Goal: Find specific page/section: Find specific page/section

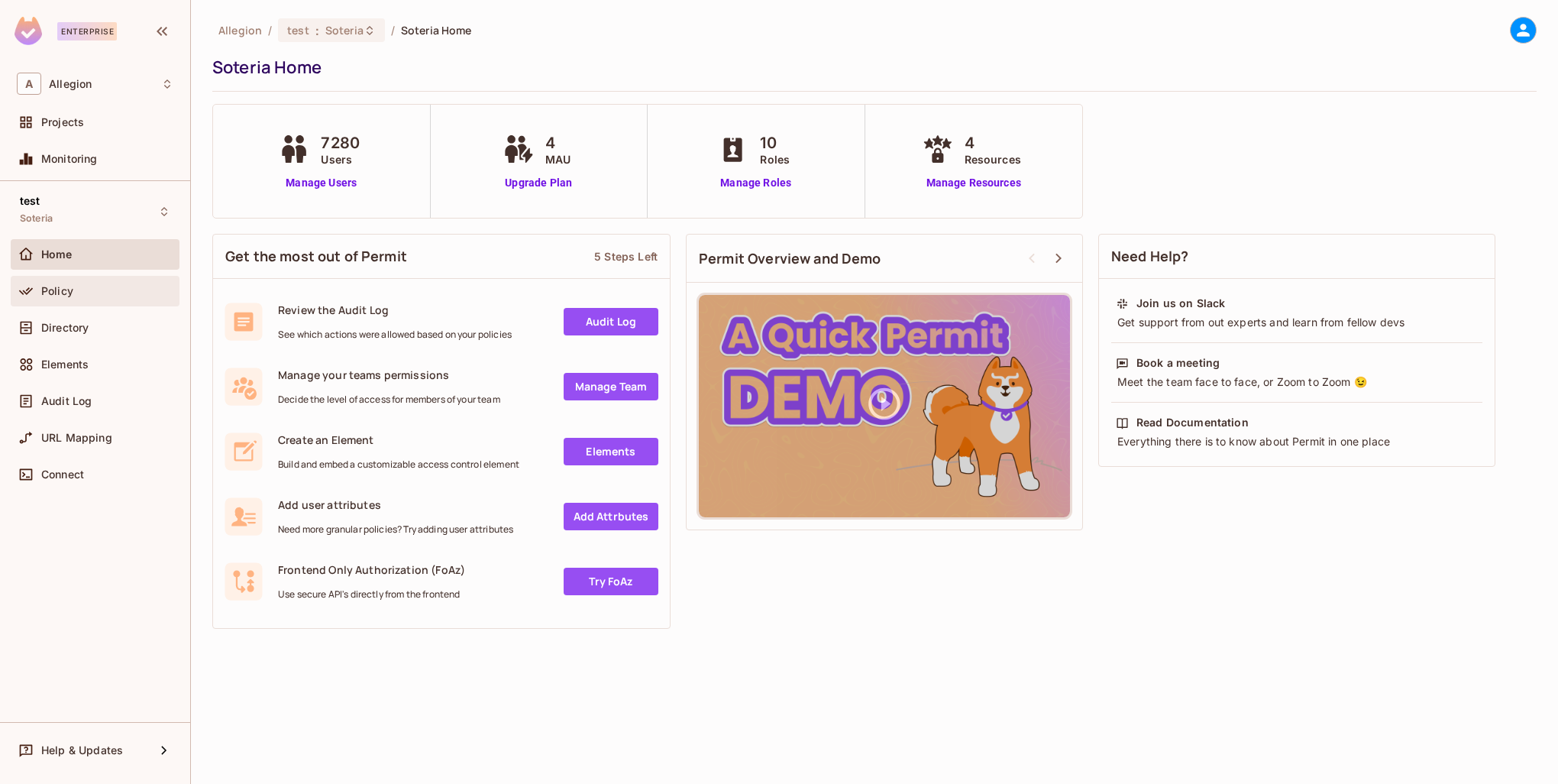
click at [76, 283] on div "Policy" at bounding box center [95, 291] width 157 height 18
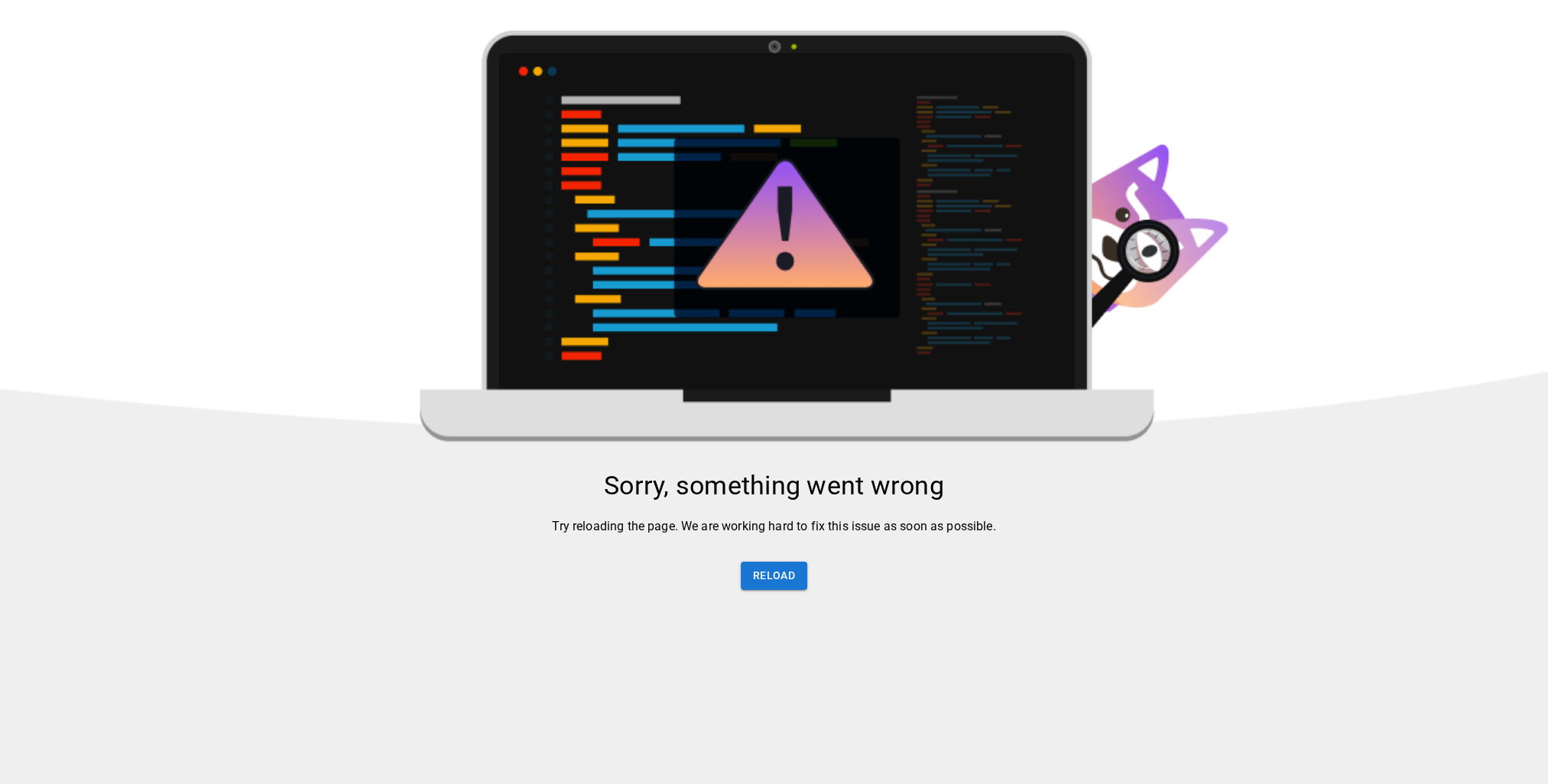
click at [97, 319] on img at bounding box center [774, 477] width 1548 height 892
click at [763, 583] on button "Reload" at bounding box center [774, 575] width 67 height 28
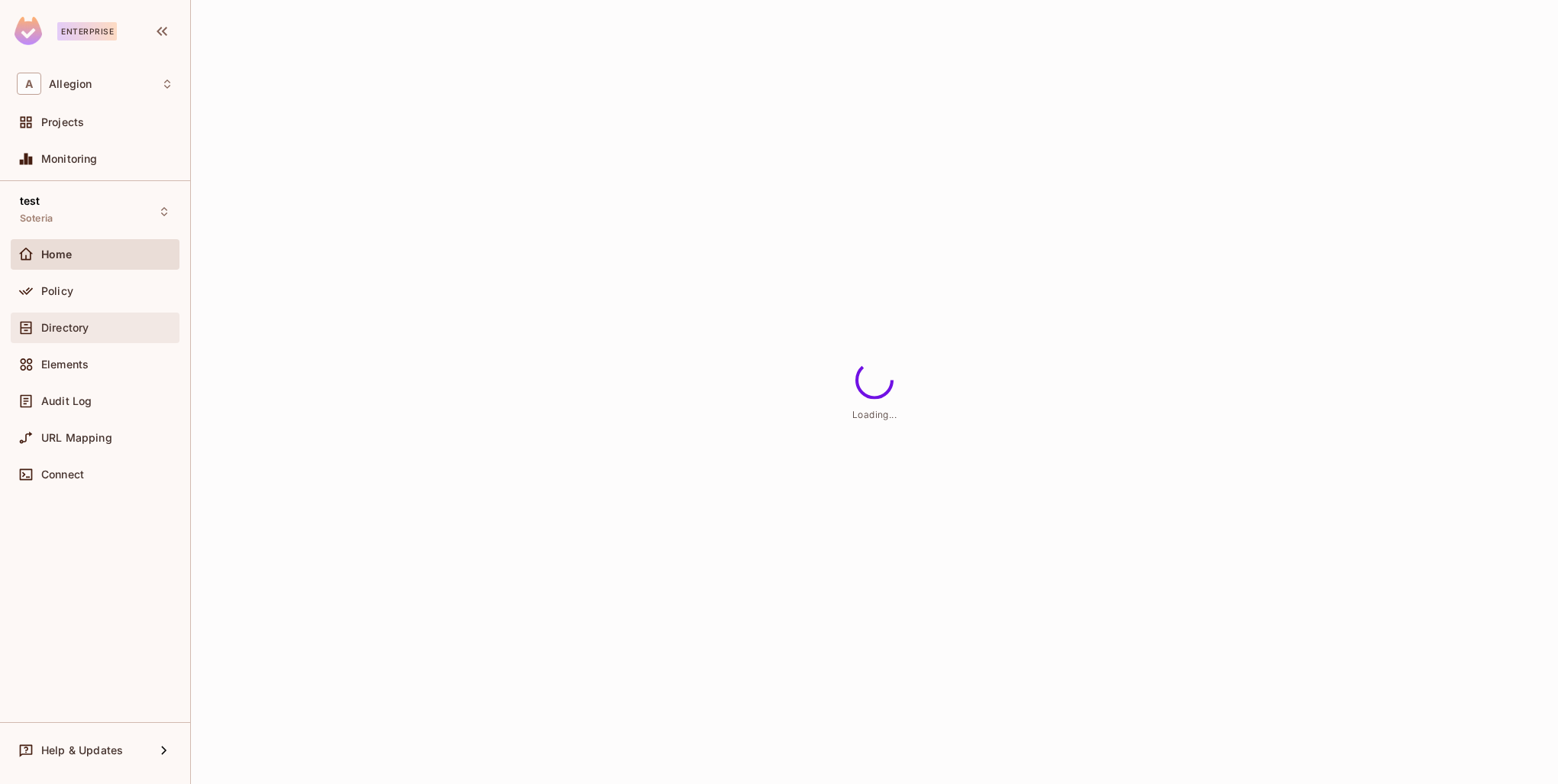
click at [80, 331] on span "Directory" at bounding box center [65, 327] width 47 height 12
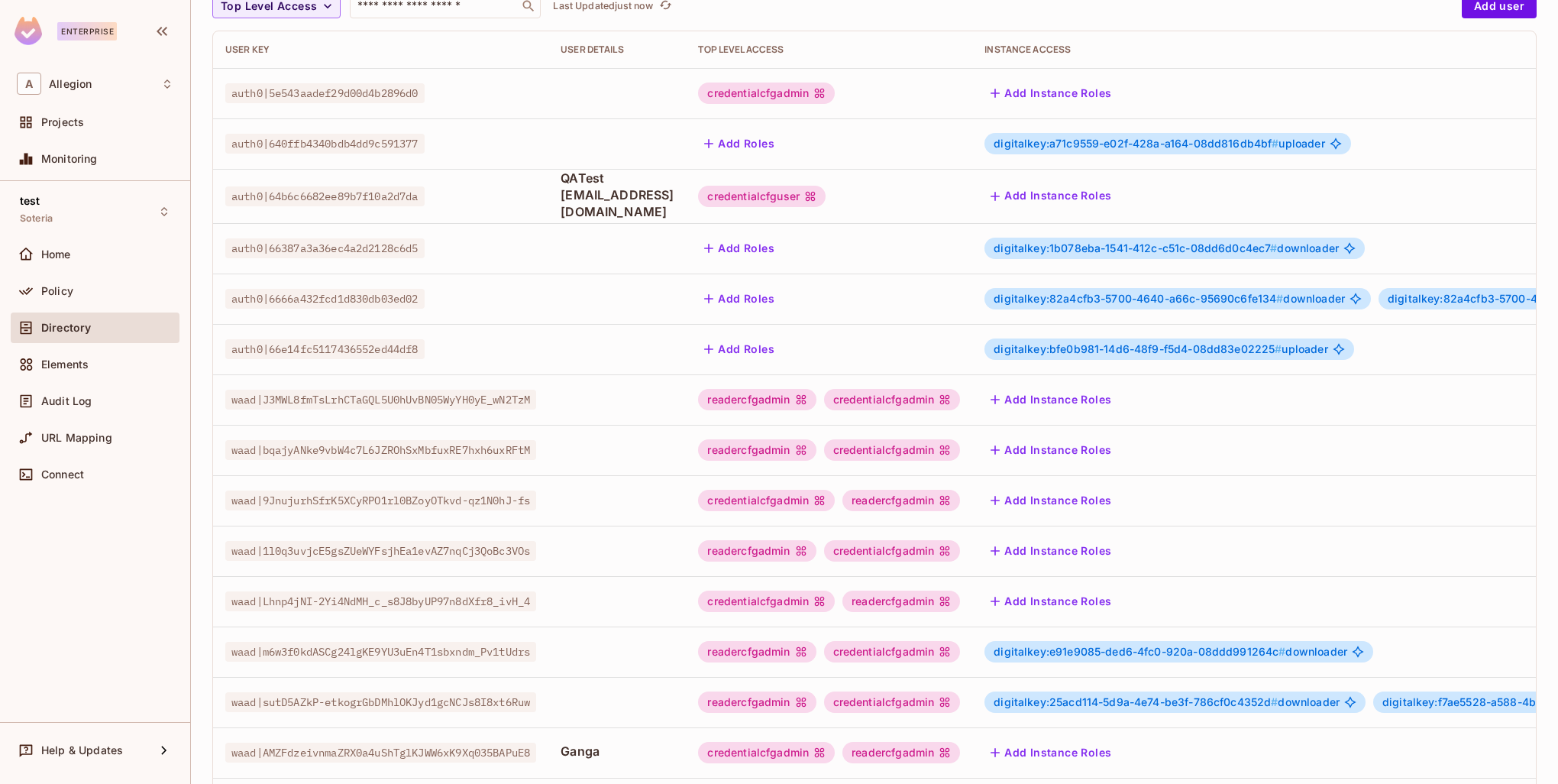
scroll to position [294, 0]
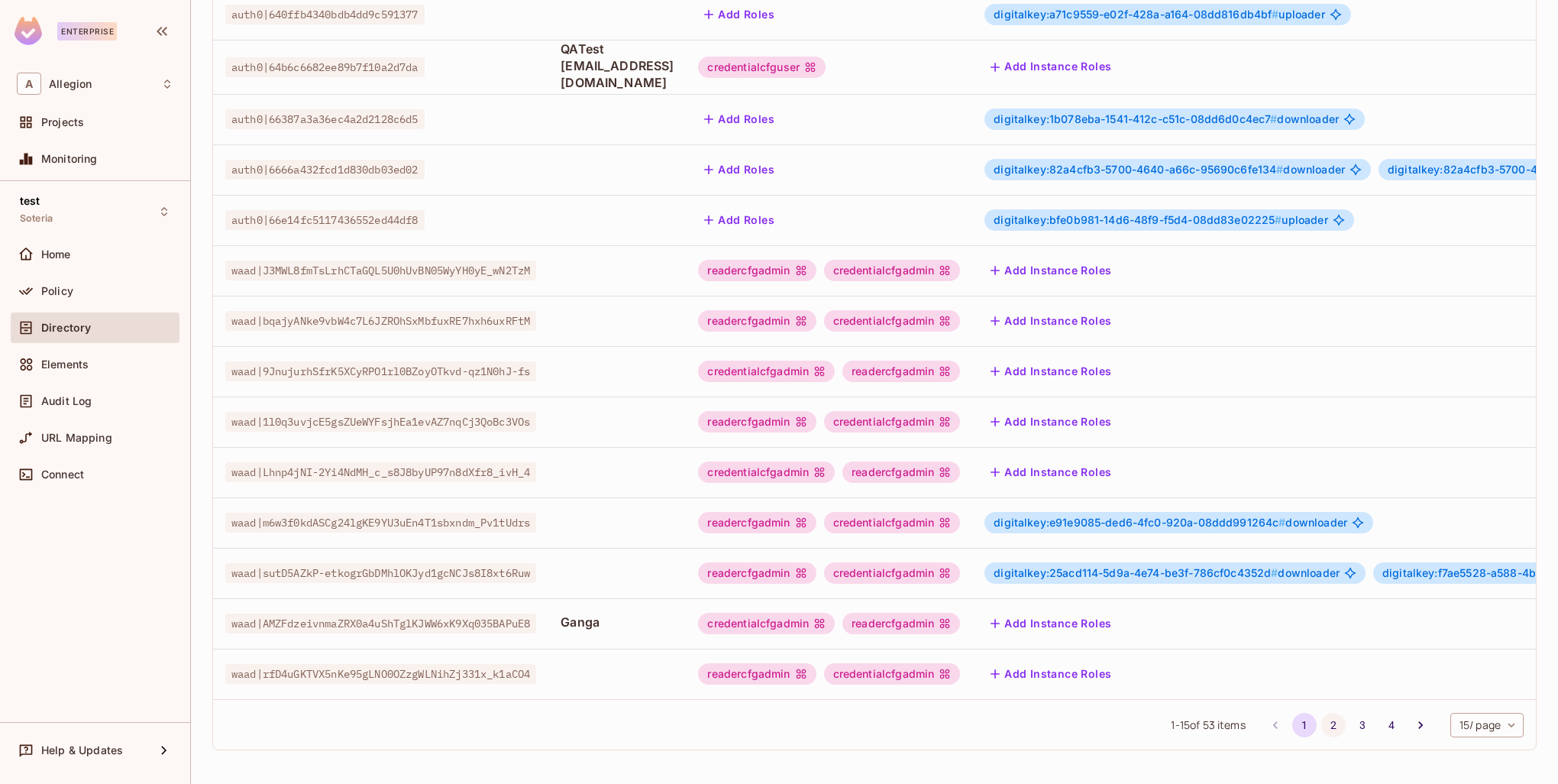
click at [1322, 723] on button "2" at bounding box center [1334, 725] width 25 height 25
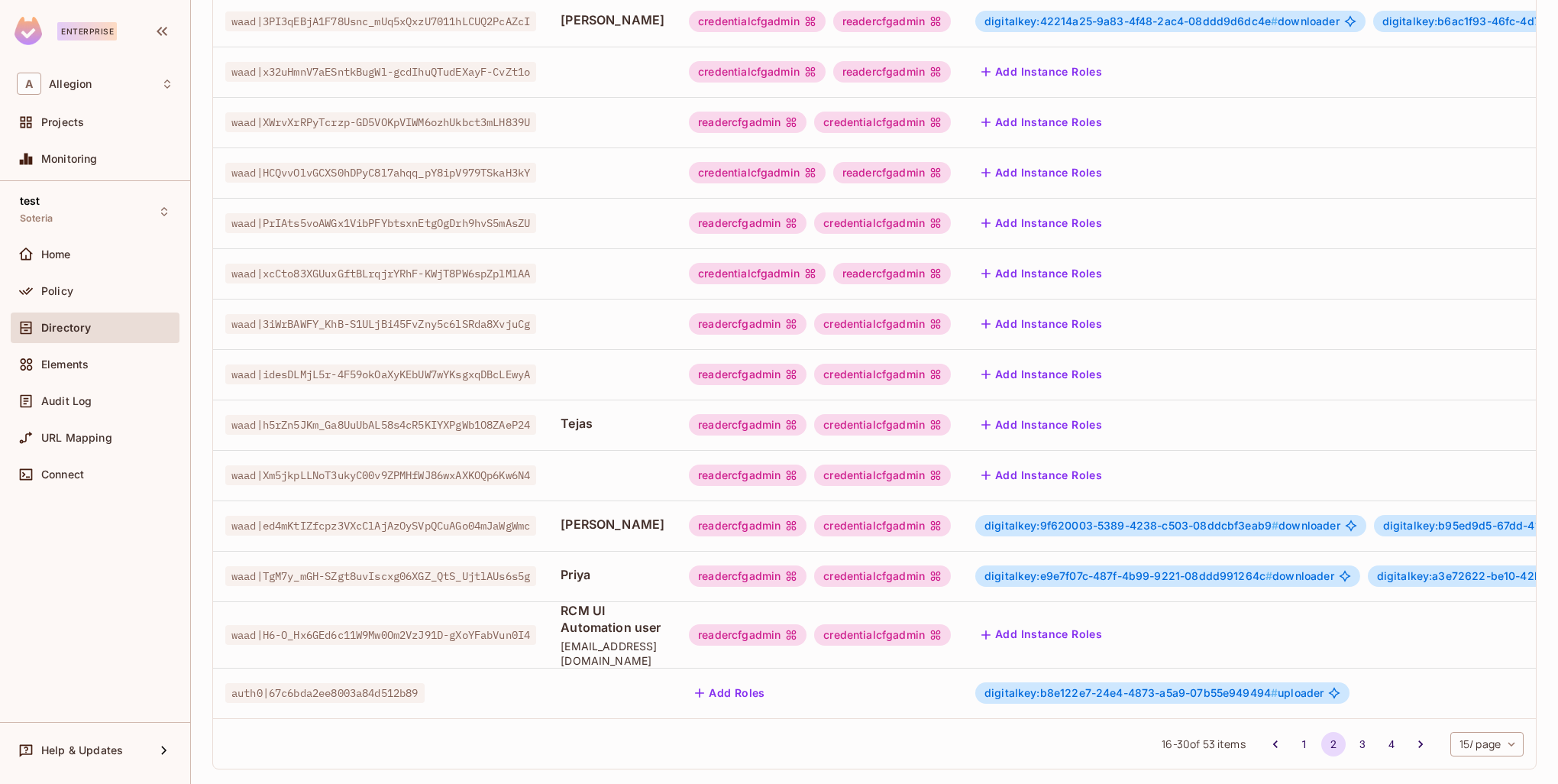
scroll to position [310, 0]
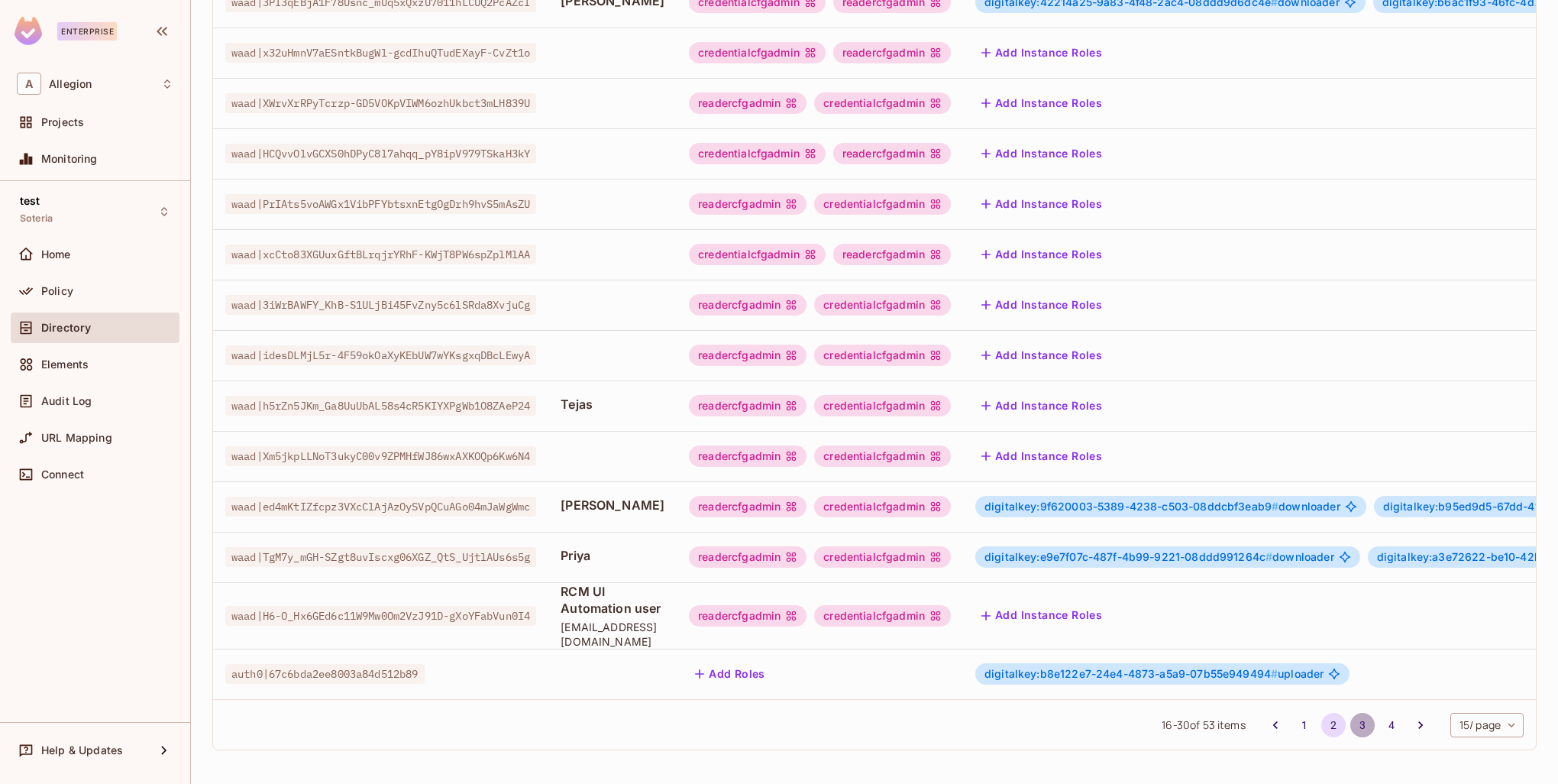
click at [1350, 728] on button "3" at bounding box center [1362, 725] width 25 height 25
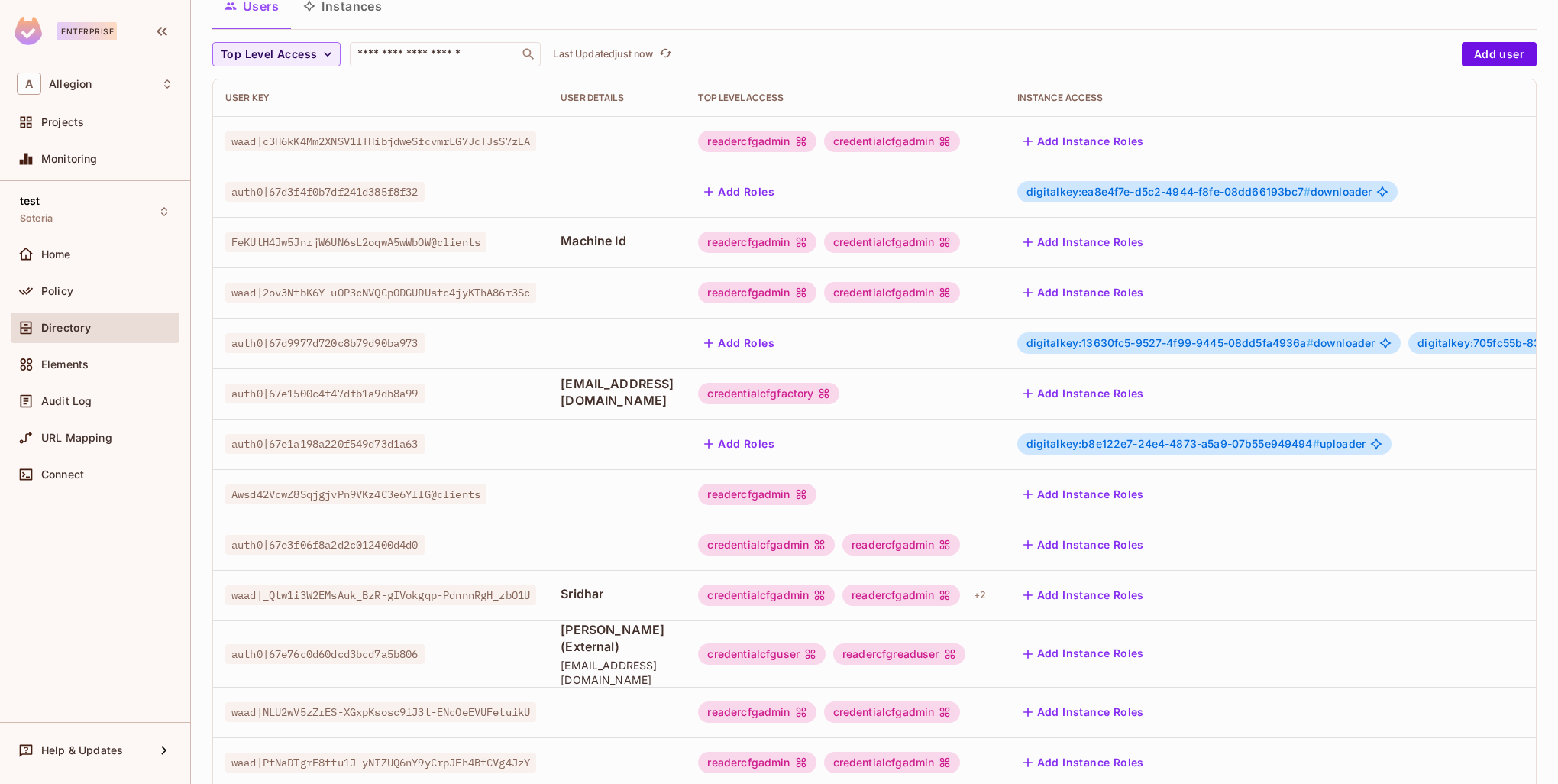
scroll to position [294, 0]
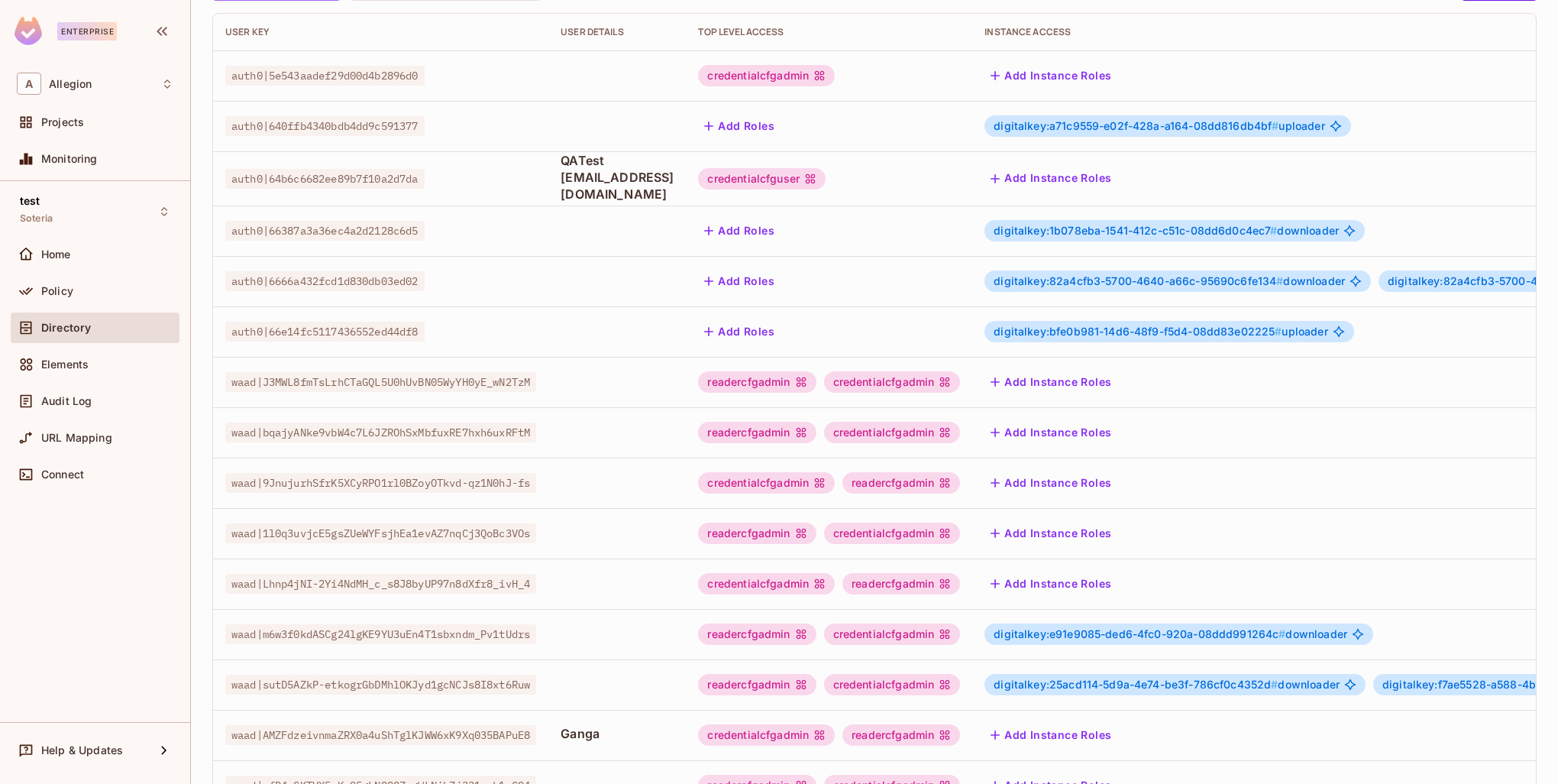
scroll to position [294, 0]
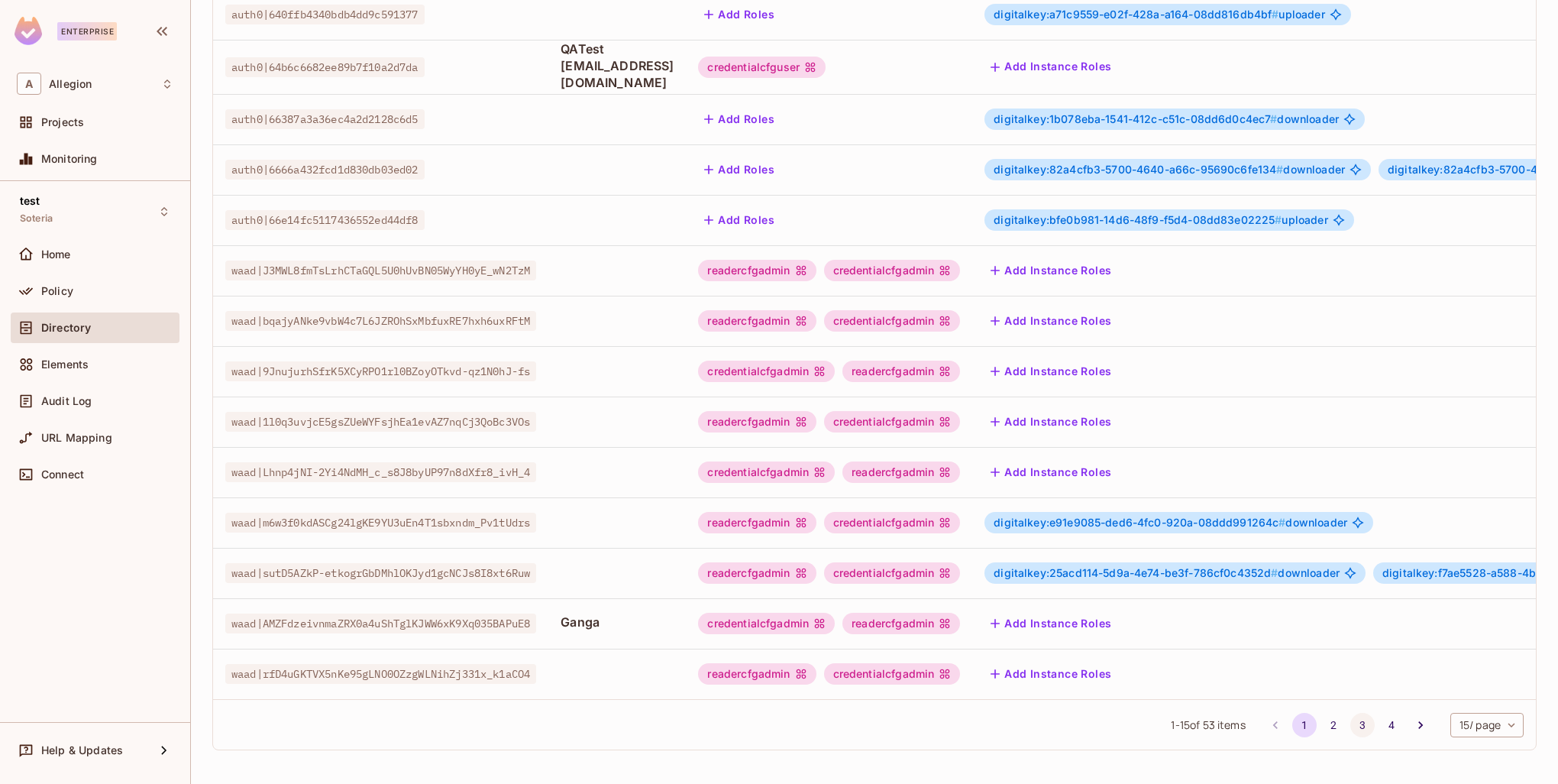
click at [1353, 719] on button "3" at bounding box center [1362, 725] width 25 height 25
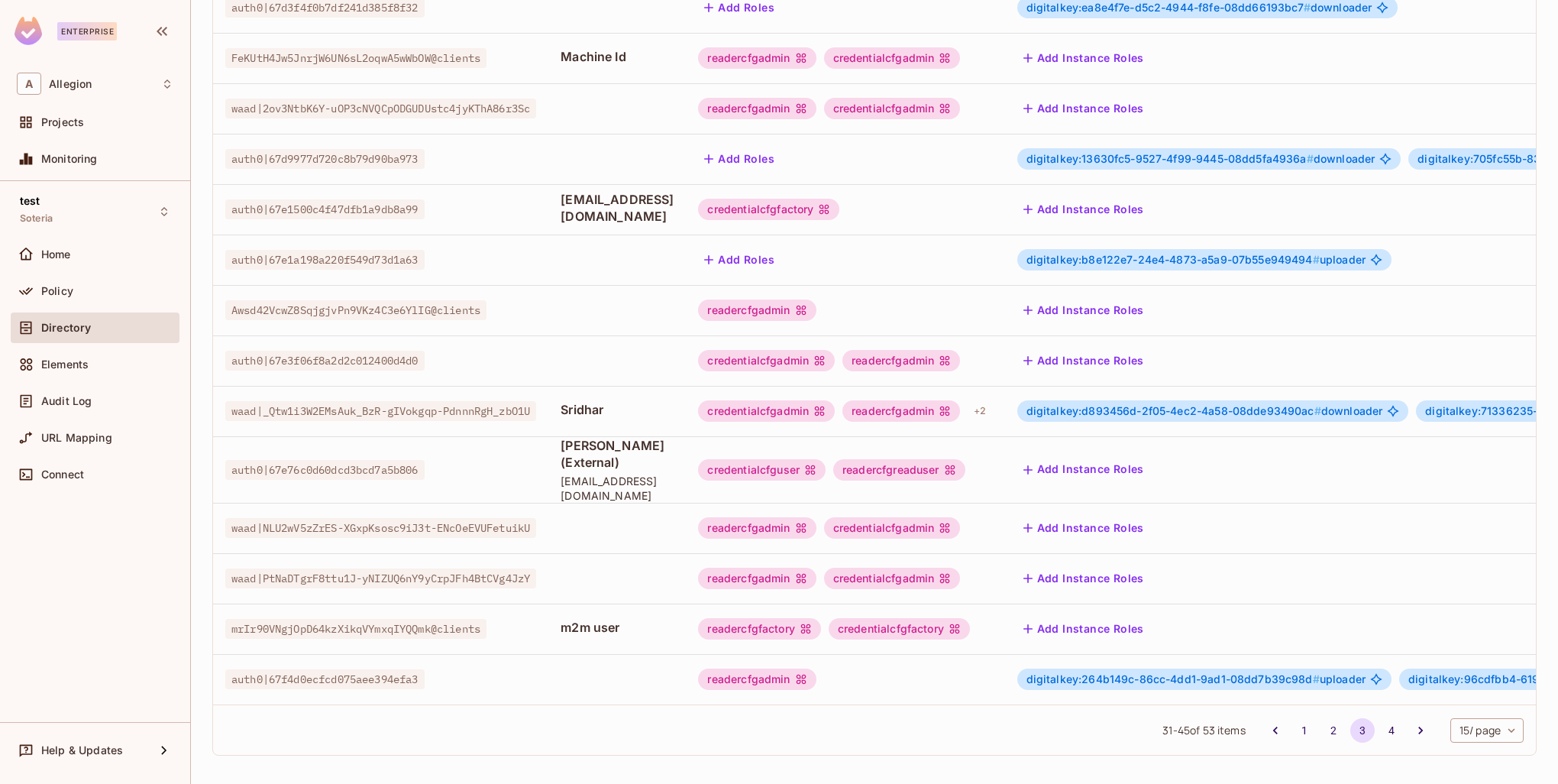
click at [1138, 408] on span "digitalkey:d893456d-2f05-4ec2-4a58-08dde93490ac #" at bounding box center [1173, 410] width 294 height 13
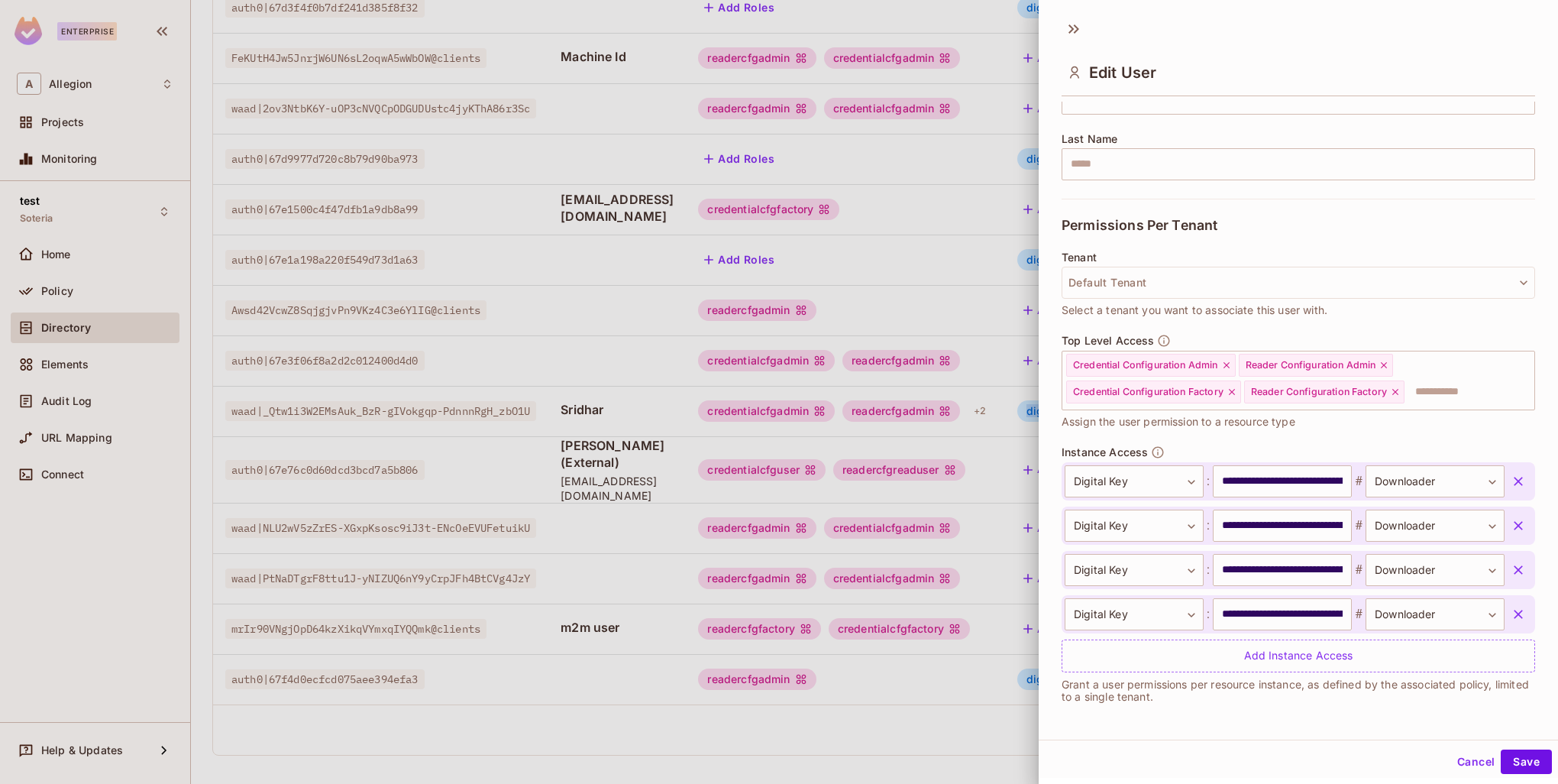
scroll to position [3, 0]
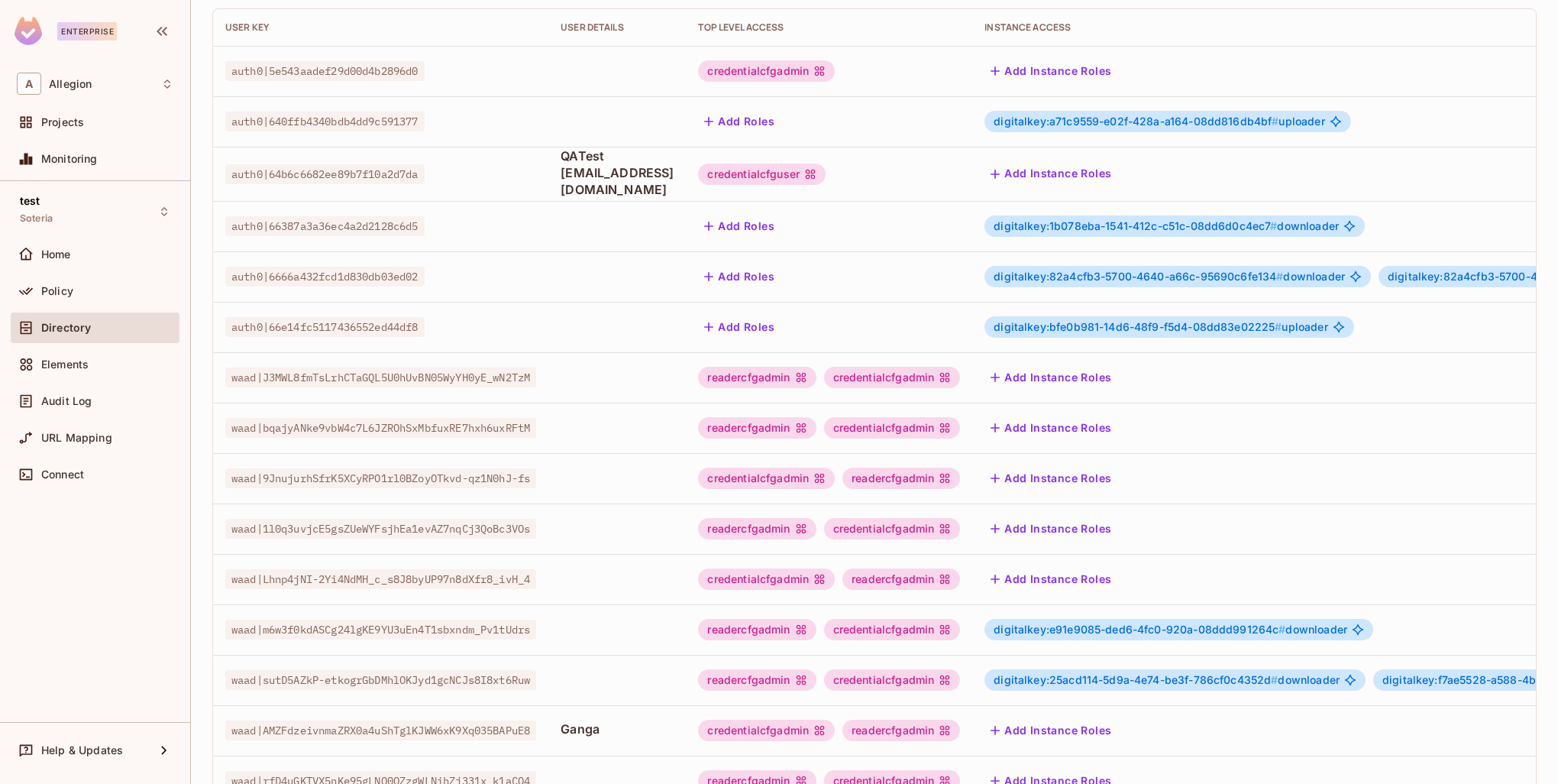
scroll to position [294, 0]
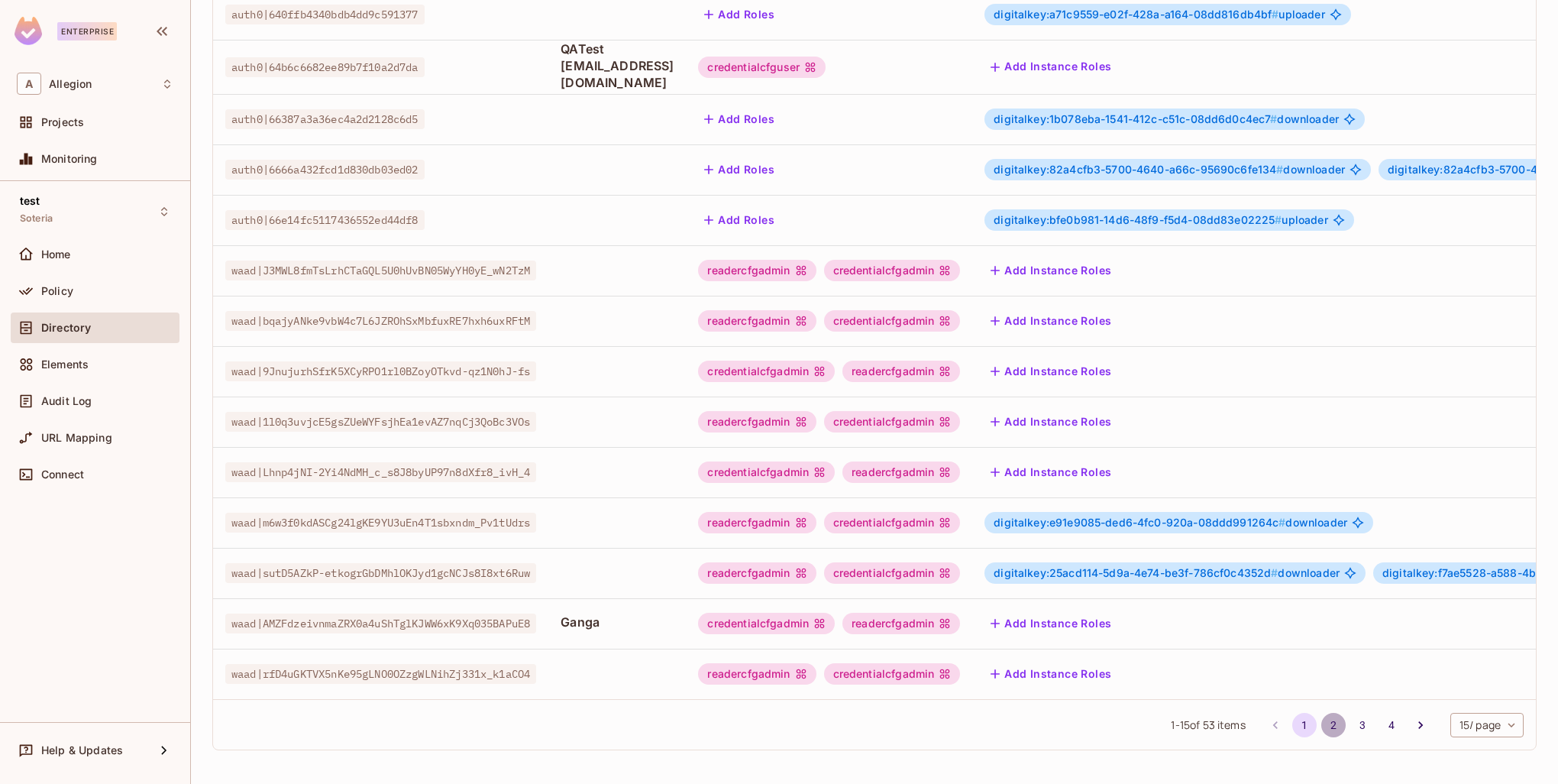
click at [1326, 728] on button "2" at bounding box center [1334, 725] width 25 height 25
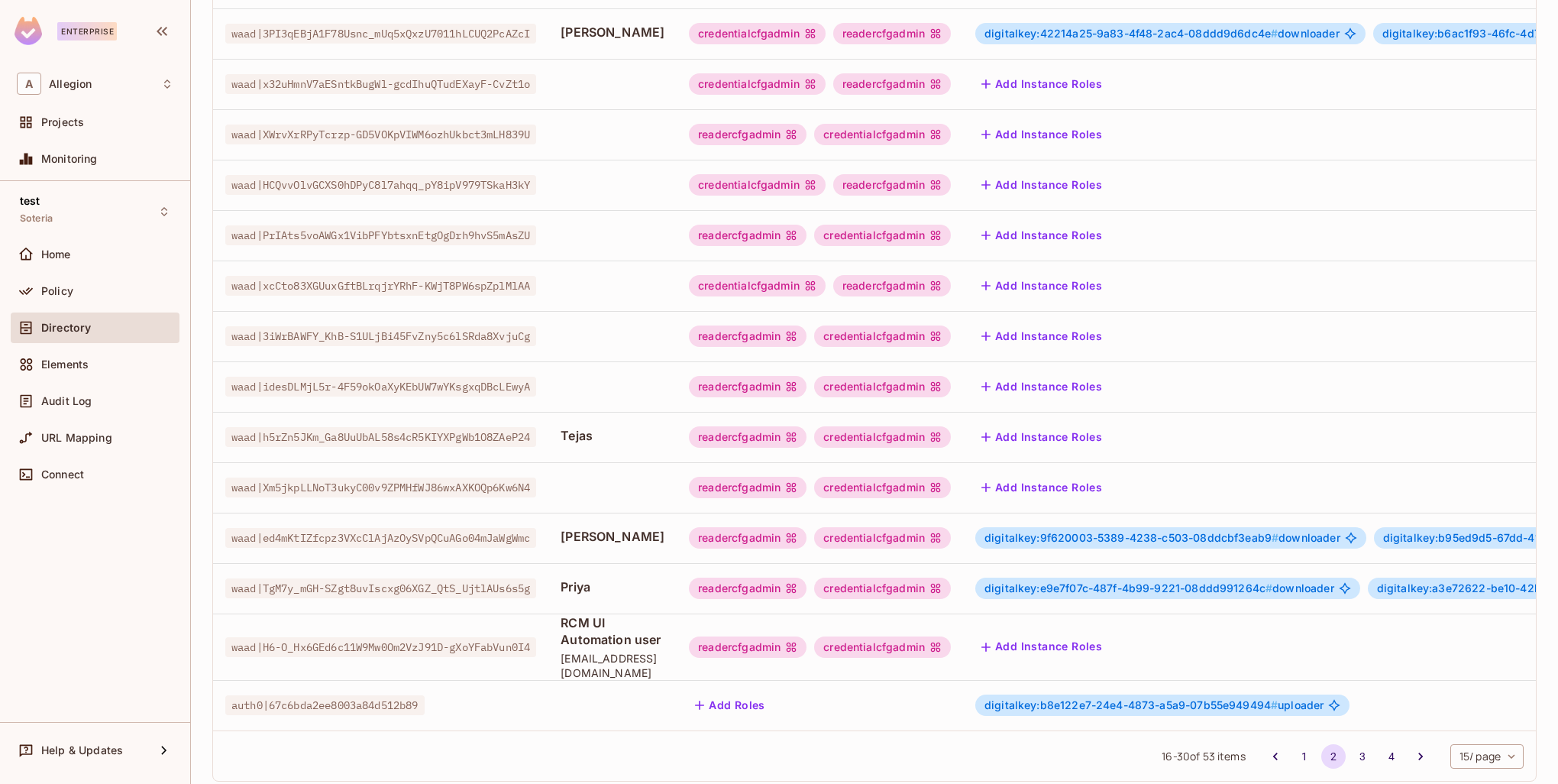
scroll to position [310, 0]
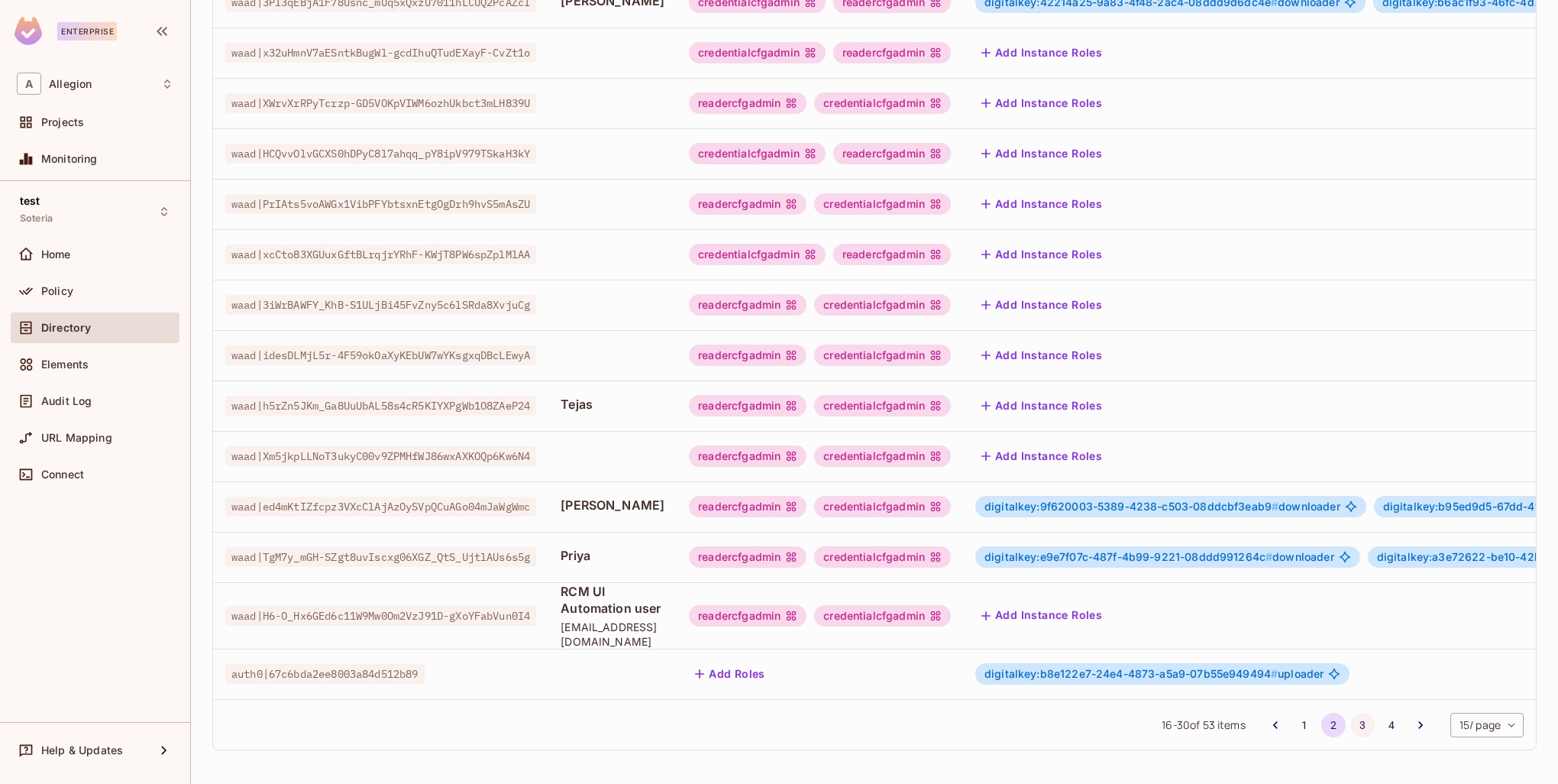
click at [1350, 726] on button "3" at bounding box center [1362, 725] width 25 height 25
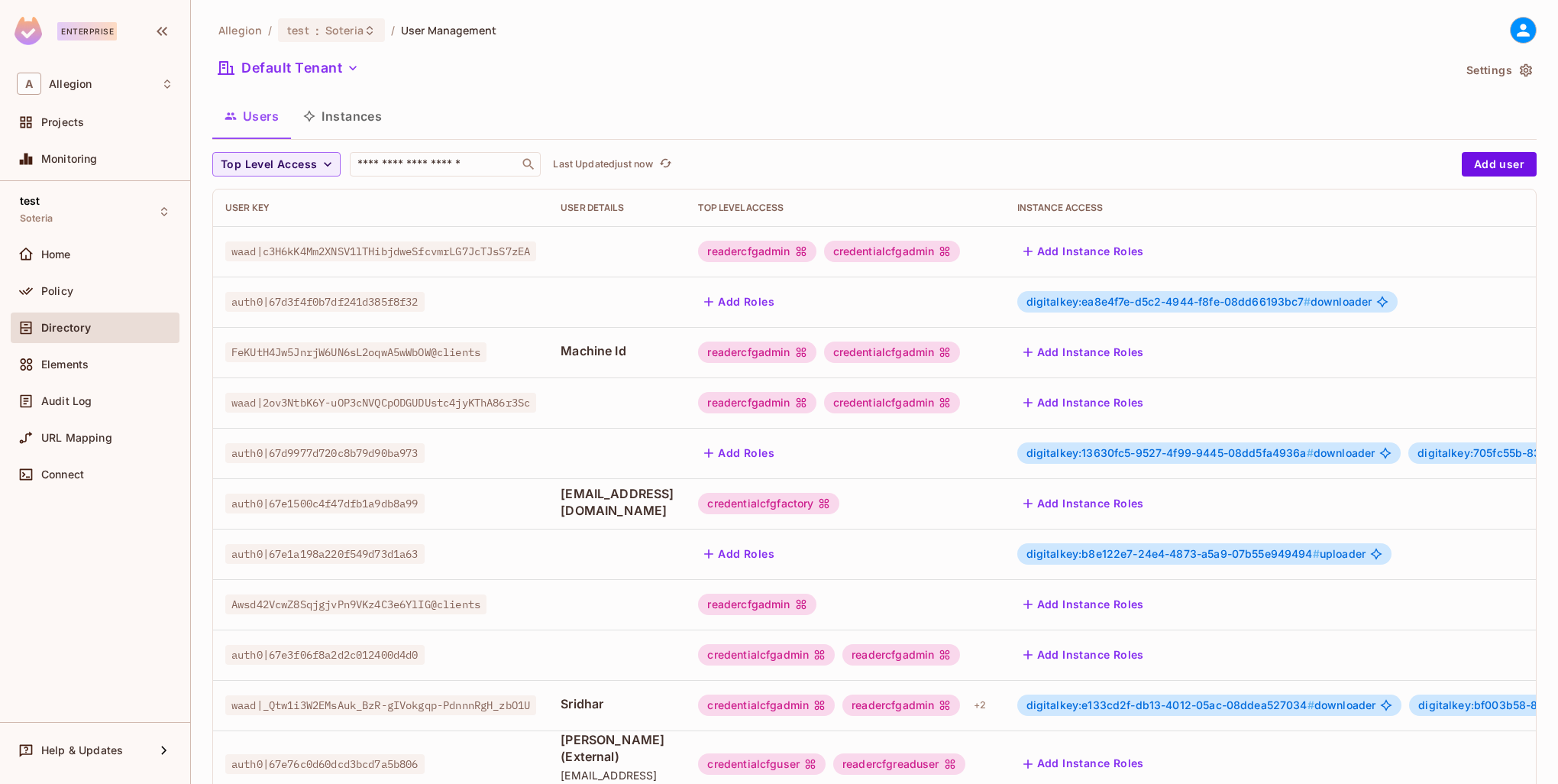
scroll to position [294, 0]
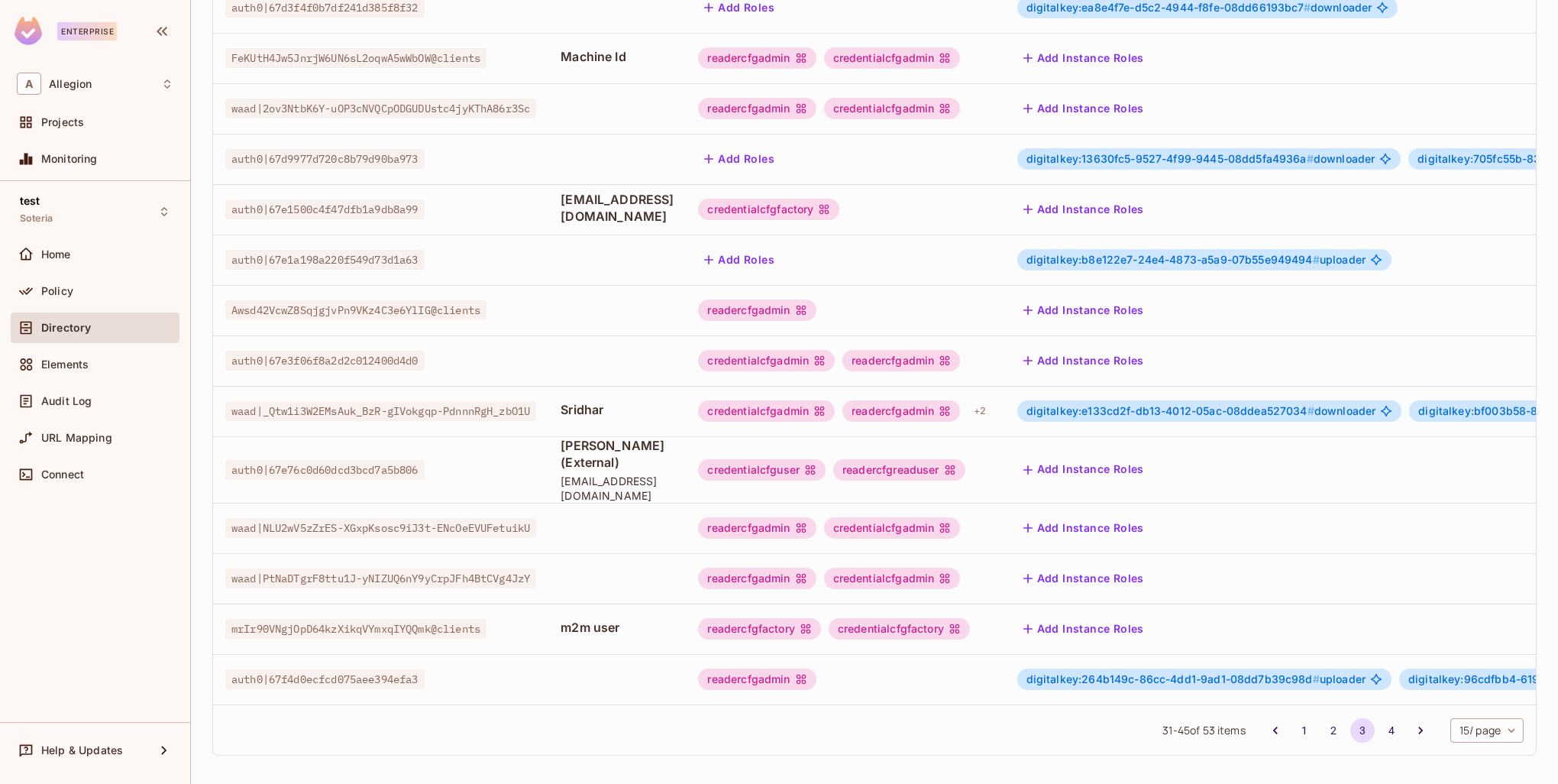
click at [1217, 412] on span "digitalkey:e133cd2f-db13-4012-05ac-08ddea527034 #" at bounding box center [1171, 410] width 288 height 13
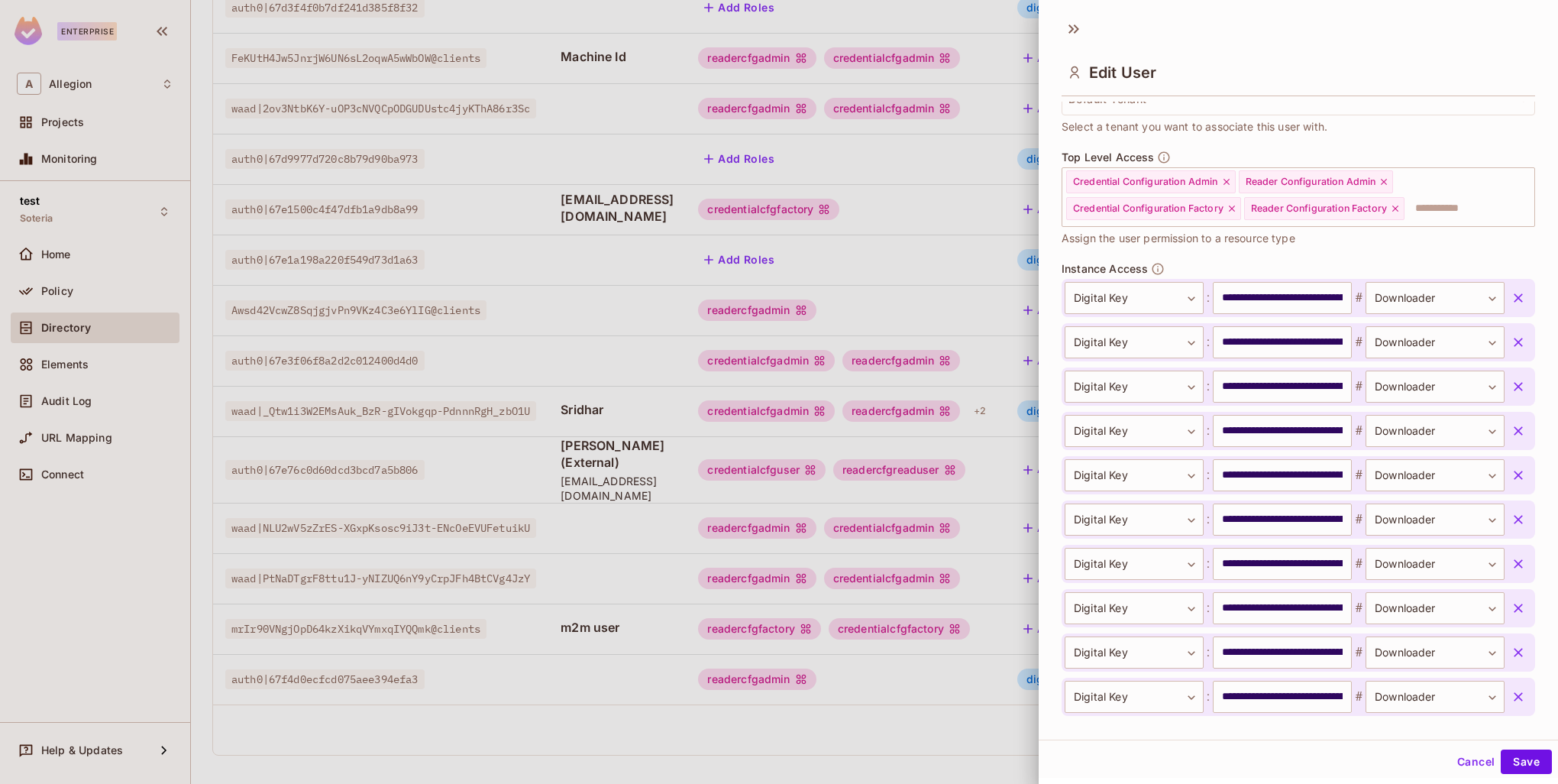
scroll to position [494, 0]
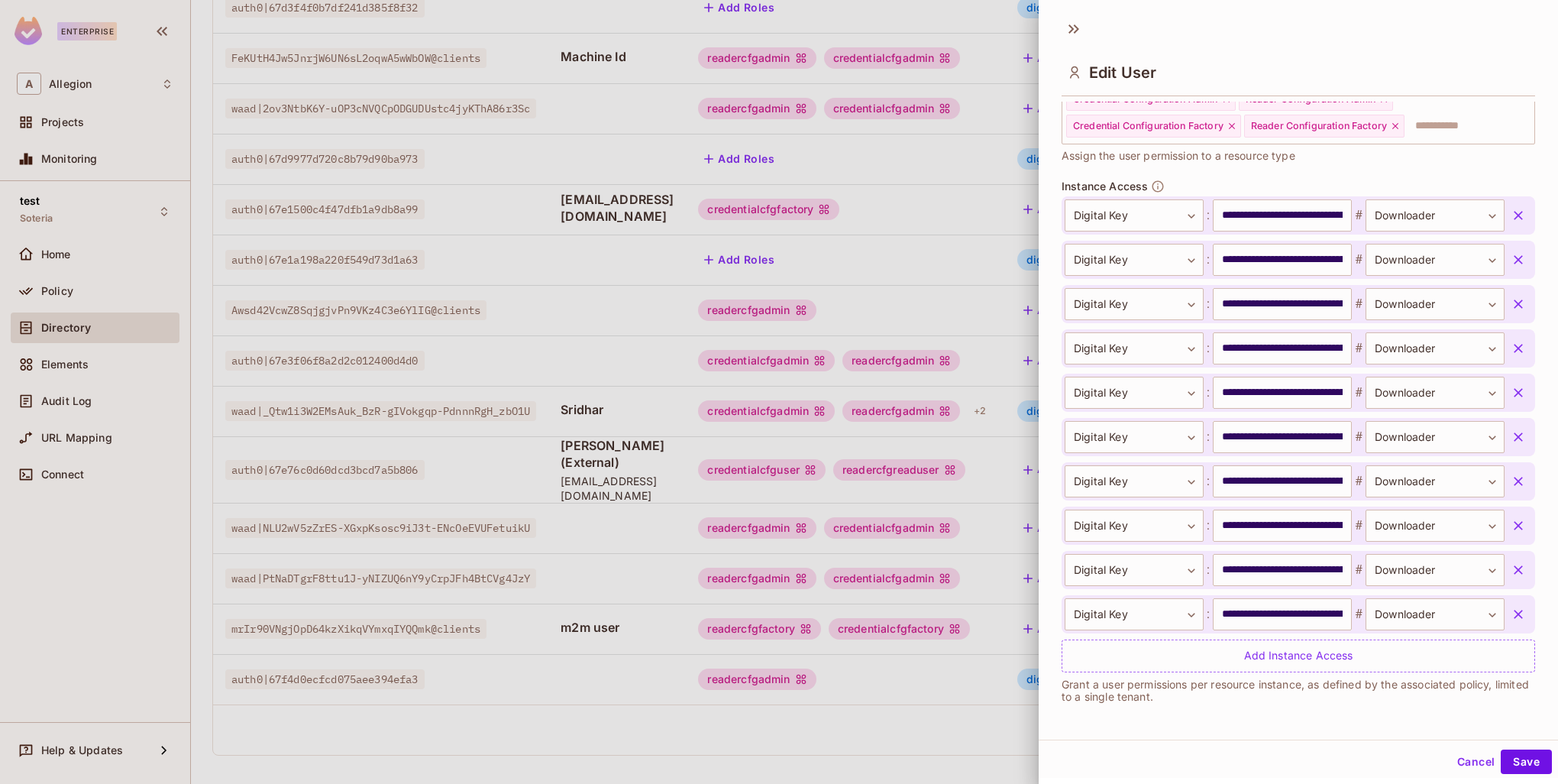
click at [733, 380] on div at bounding box center [779, 392] width 1558 height 784
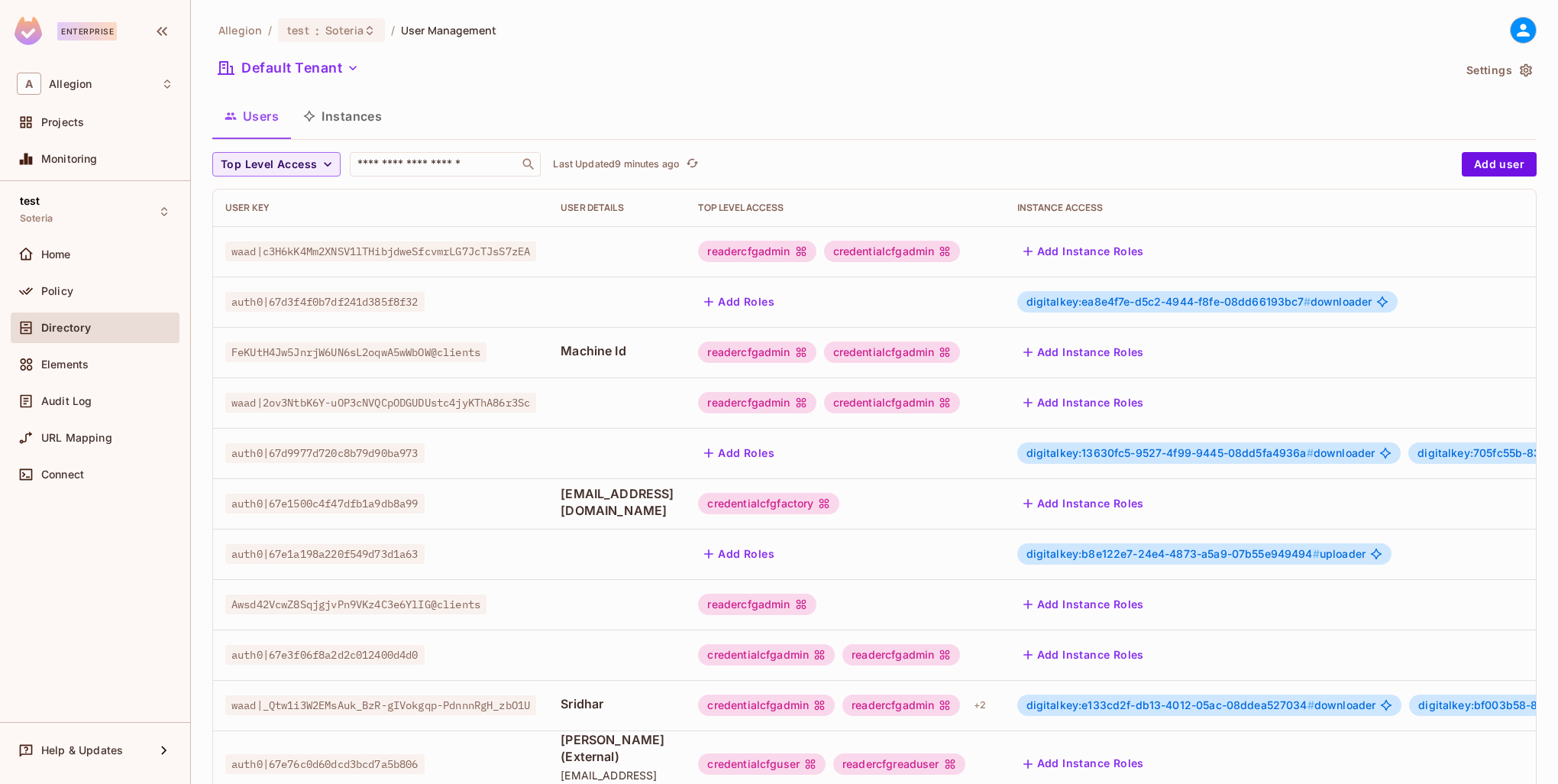
scroll to position [294, 0]
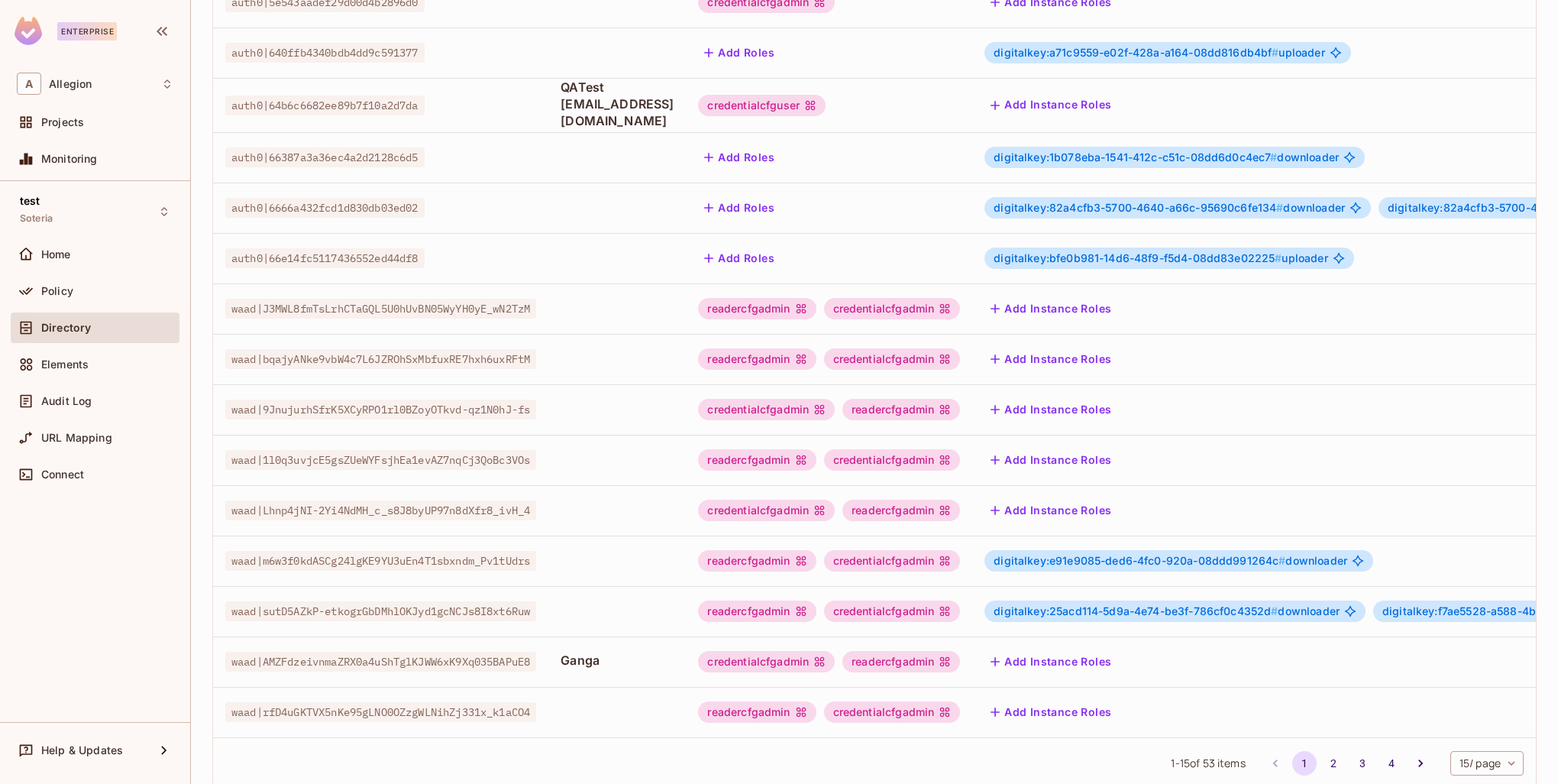
scroll to position [294, 0]
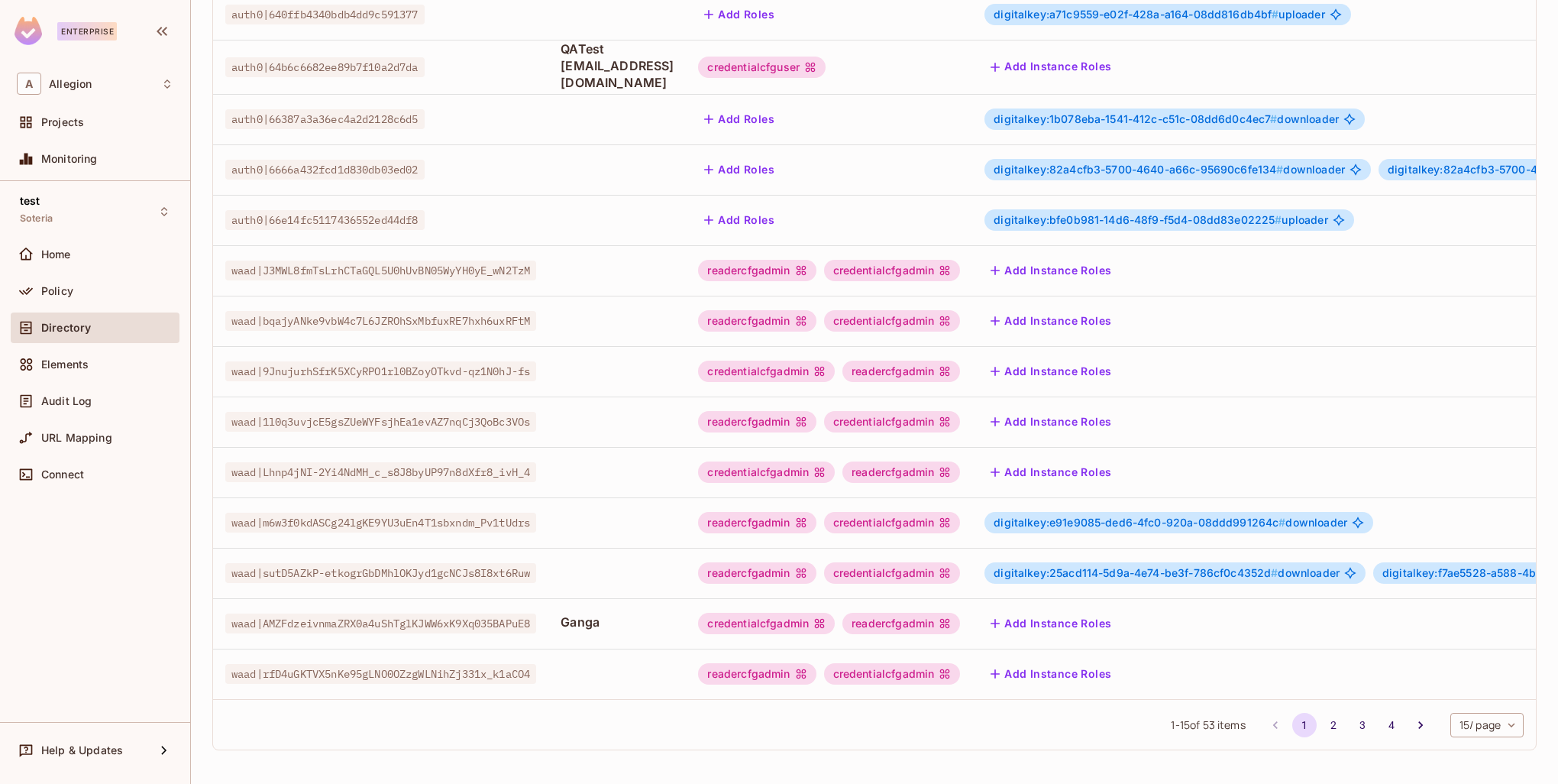
drag, startPoint x: 1322, startPoint y: 727, endPoint x: 1255, endPoint y: 744, distance: 69.1
click at [1322, 727] on button "2" at bounding box center [1334, 725] width 25 height 25
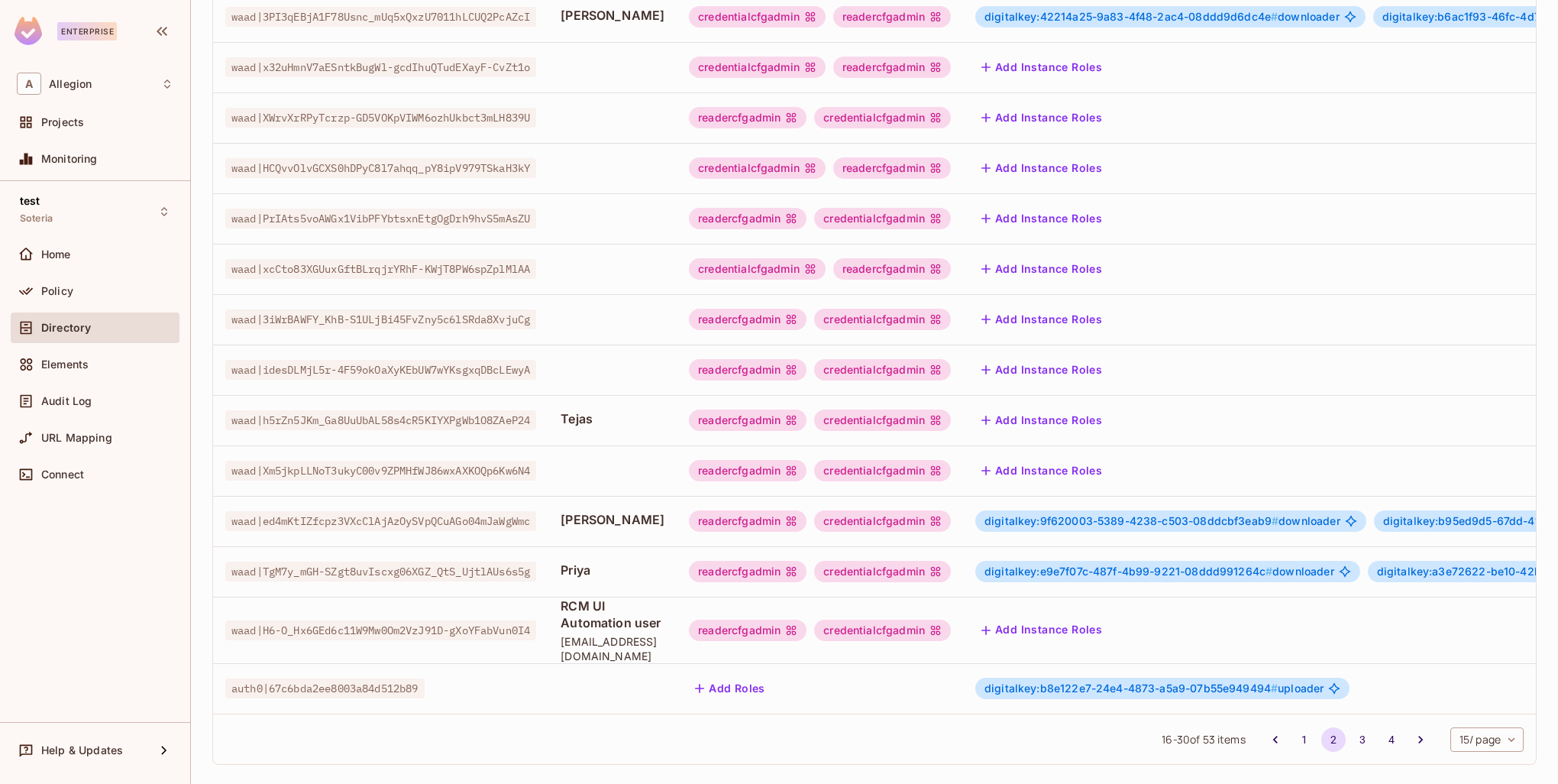
scroll to position [310, 0]
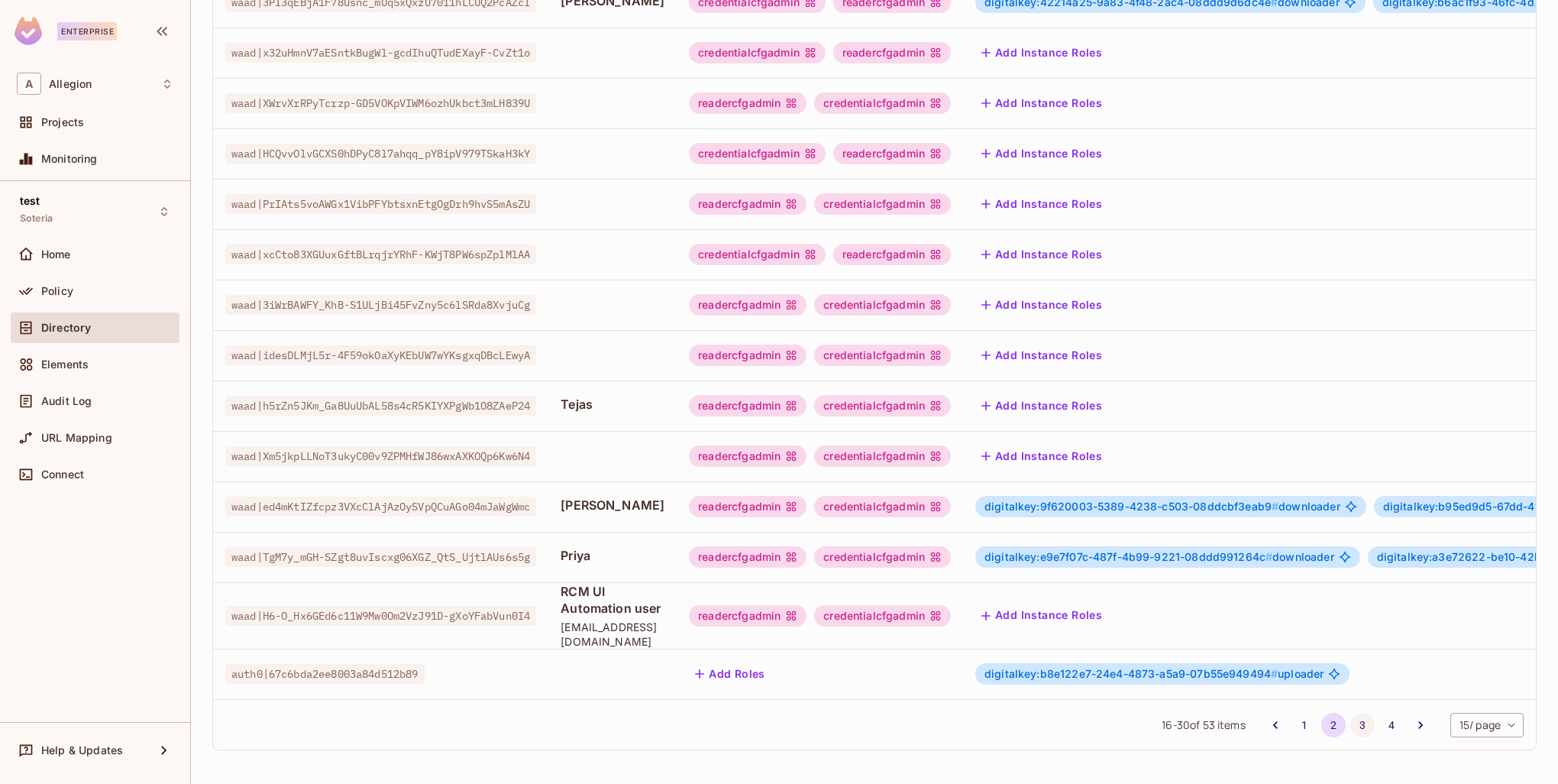
click at [1350, 726] on button "3" at bounding box center [1362, 725] width 25 height 25
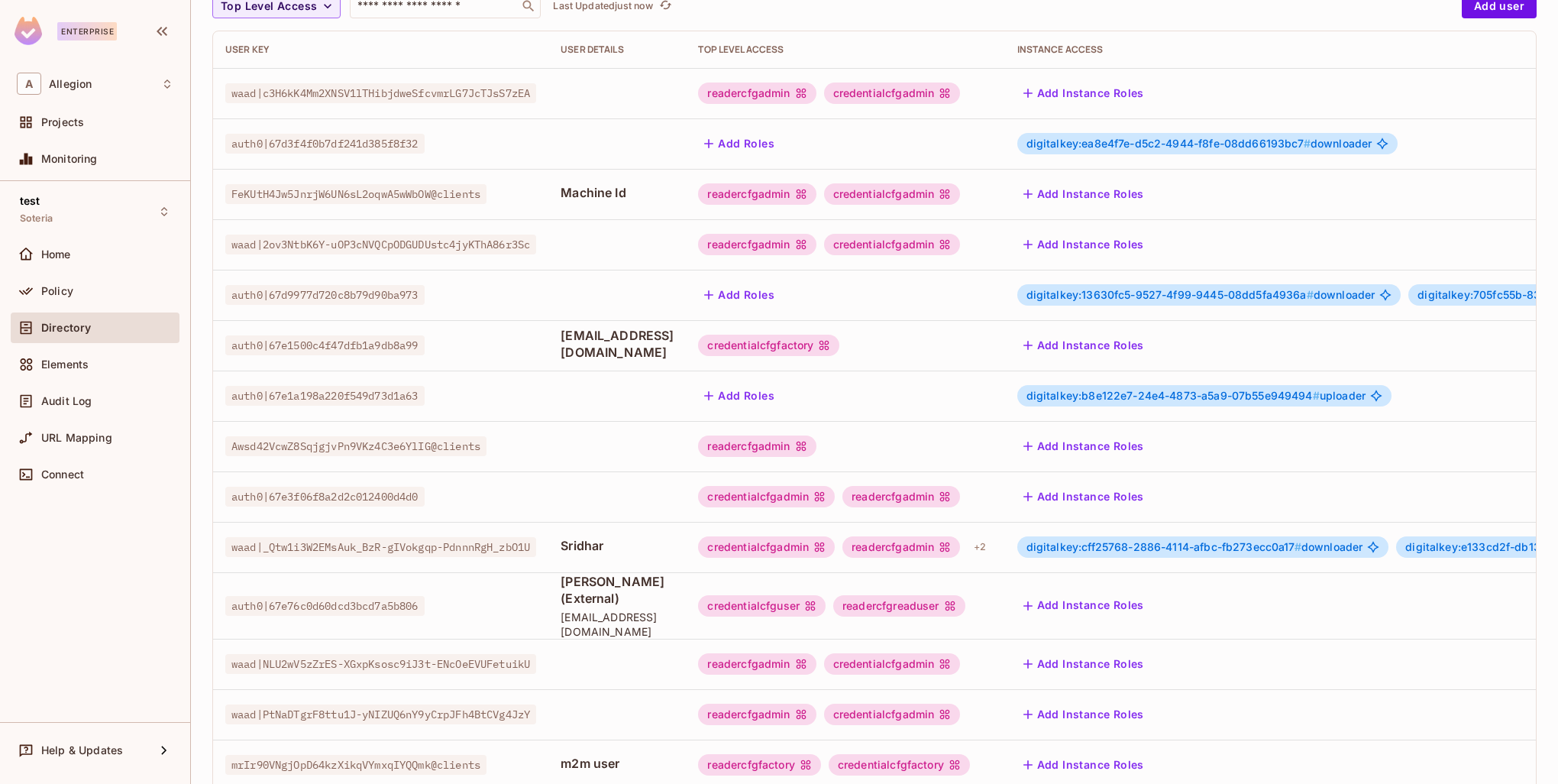
scroll to position [294, 0]
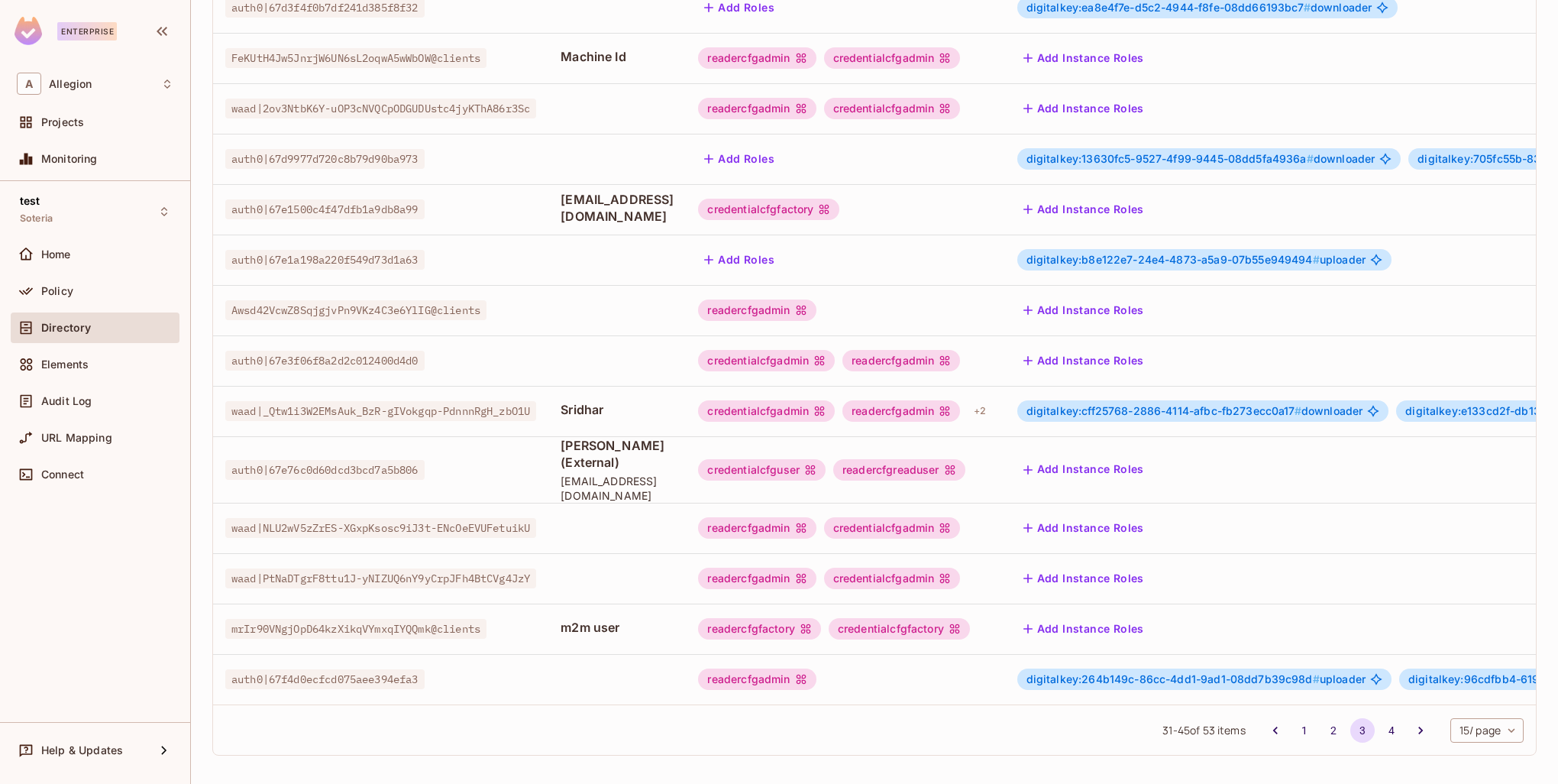
click at [1146, 417] on div "digitalkey:cff25768-2886-4114-afbc-fb273ecc0a17 # downloader" at bounding box center [1203, 410] width 372 height 21
click at [1199, 414] on span "digitalkey:cff25768-2886-4114-afbc-fb273ecc0a17 #" at bounding box center [1164, 410] width 275 height 13
click at [1151, 407] on span "digitalkey:cff25768-2886-4114-afbc-fb273ecc0a17 #" at bounding box center [1164, 410] width 275 height 13
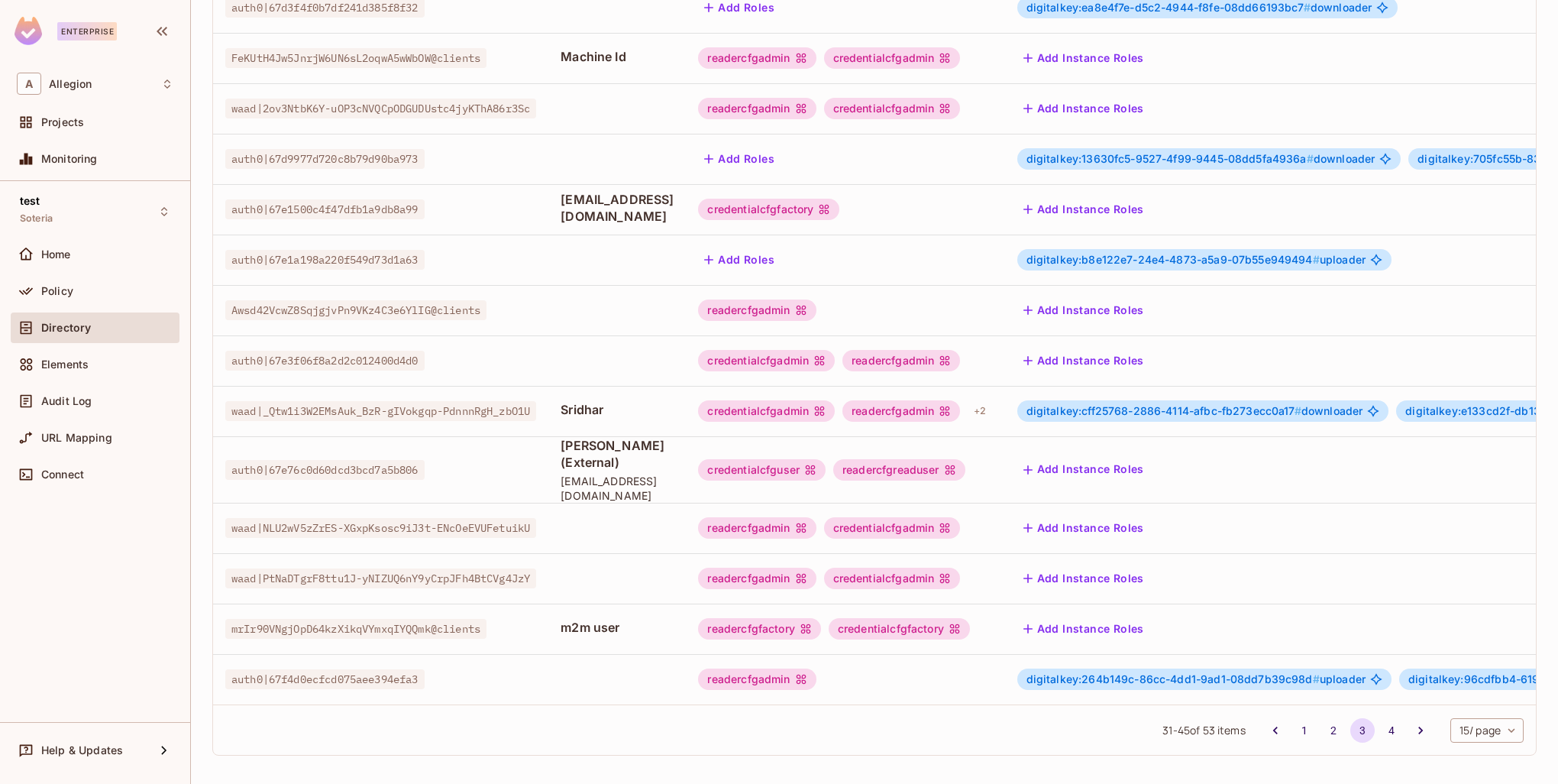
click at [1083, 407] on td "digitalkey:cff25768-2886-4114-afbc-fb273ecc0a17 # downloader digitalkey:e133cd2…" at bounding box center [1421, 410] width 831 height 50
click at [1005, 410] on td "credentialcfgadmin readercfgadmin + 2" at bounding box center [844, 410] width 318 height 50
click at [992, 411] on div "+ 2" at bounding box center [980, 410] width 25 height 25
click at [1136, 410] on div at bounding box center [779, 392] width 1558 height 784
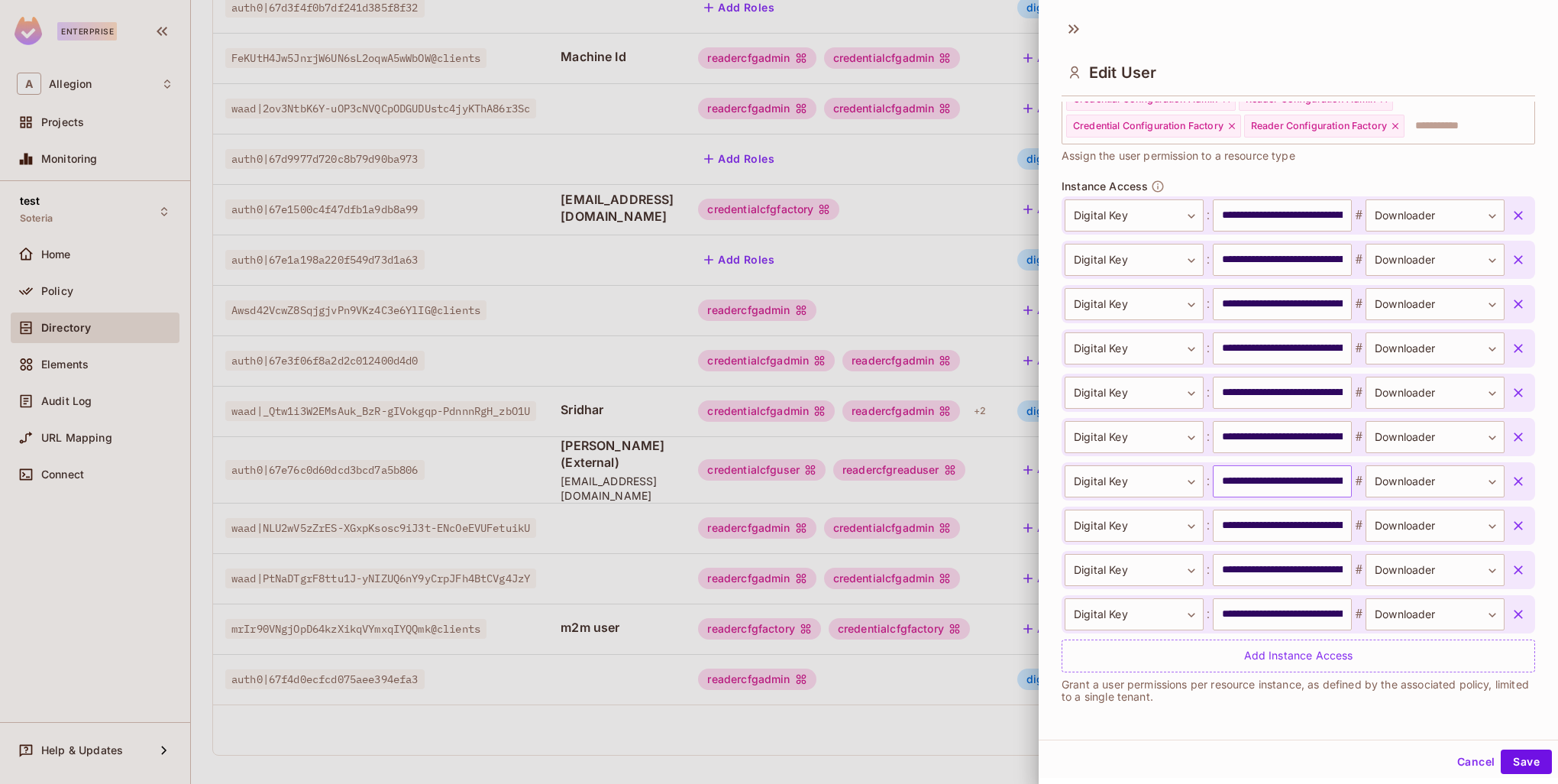
scroll to position [3, 0]
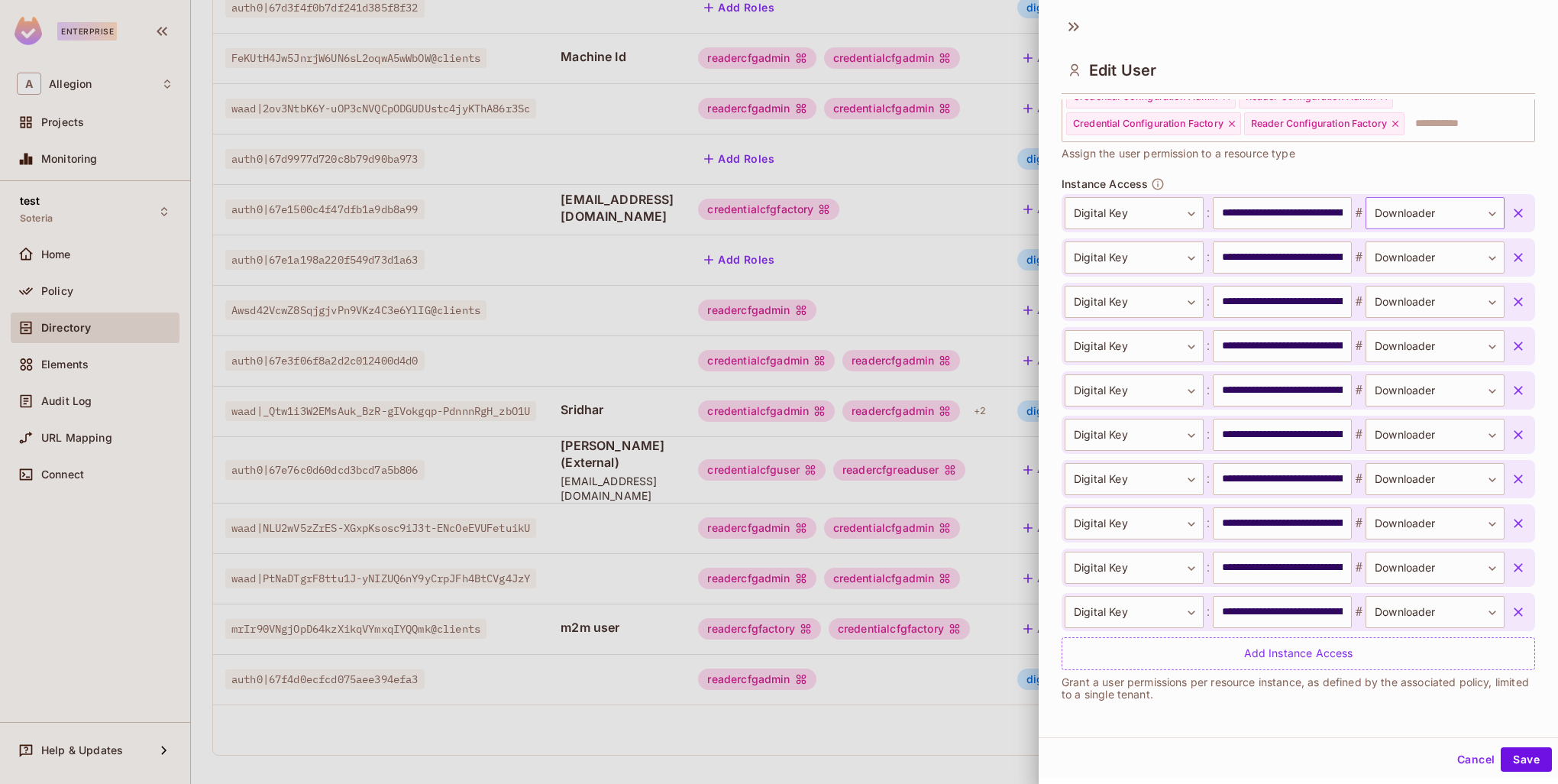
click at [1467, 208] on body "Enterprise A Allegion Projects Monitoring test Soteria Home Policy Directory El…" at bounding box center [779, 392] width 1558 height 784
click at [1476, 161] on div at bounding box center [779, 392] width 1558 height 784
click at [954, 257] on div at bounding box center [779, 392] width 1558 height 784
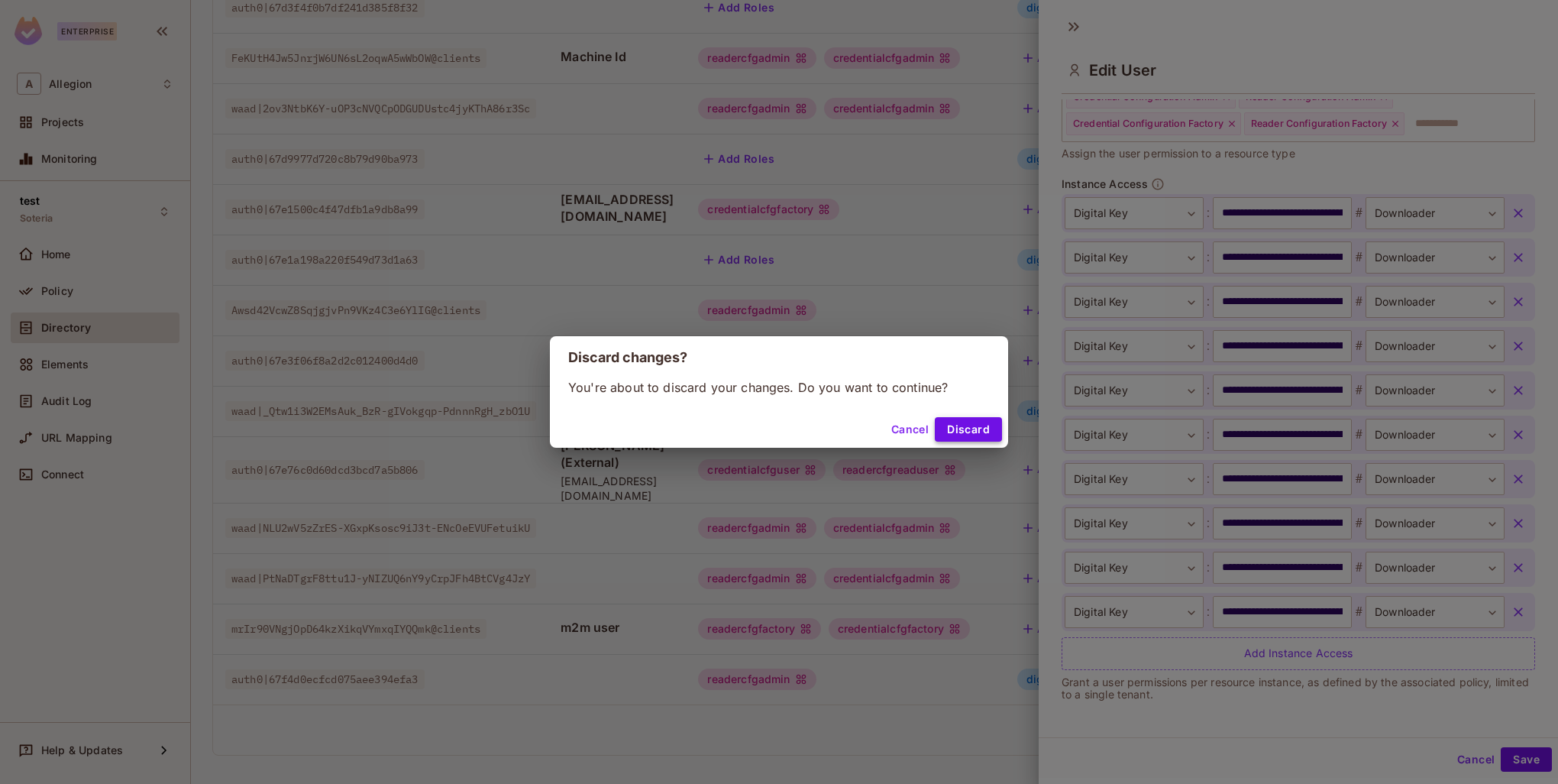
click at [956, 431] on button "Discard" at bounding box center [969, 428] width 67 height 25
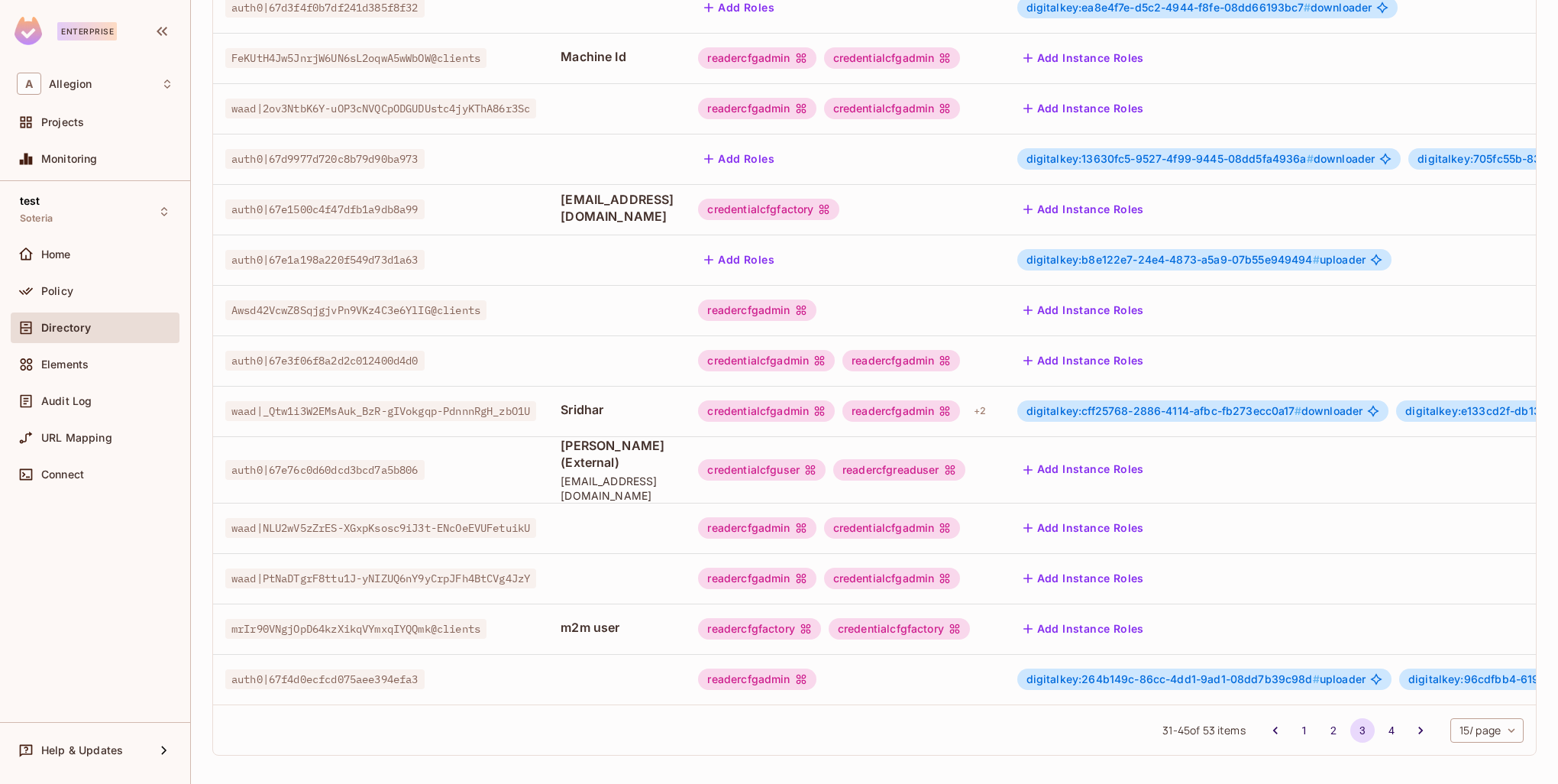
click at [1175, 411] on span "digitalkey:cff25768-2886-4114-afbc-fb273ecc0a17 #" at bounding box center [1164, 410] width 275 height 13
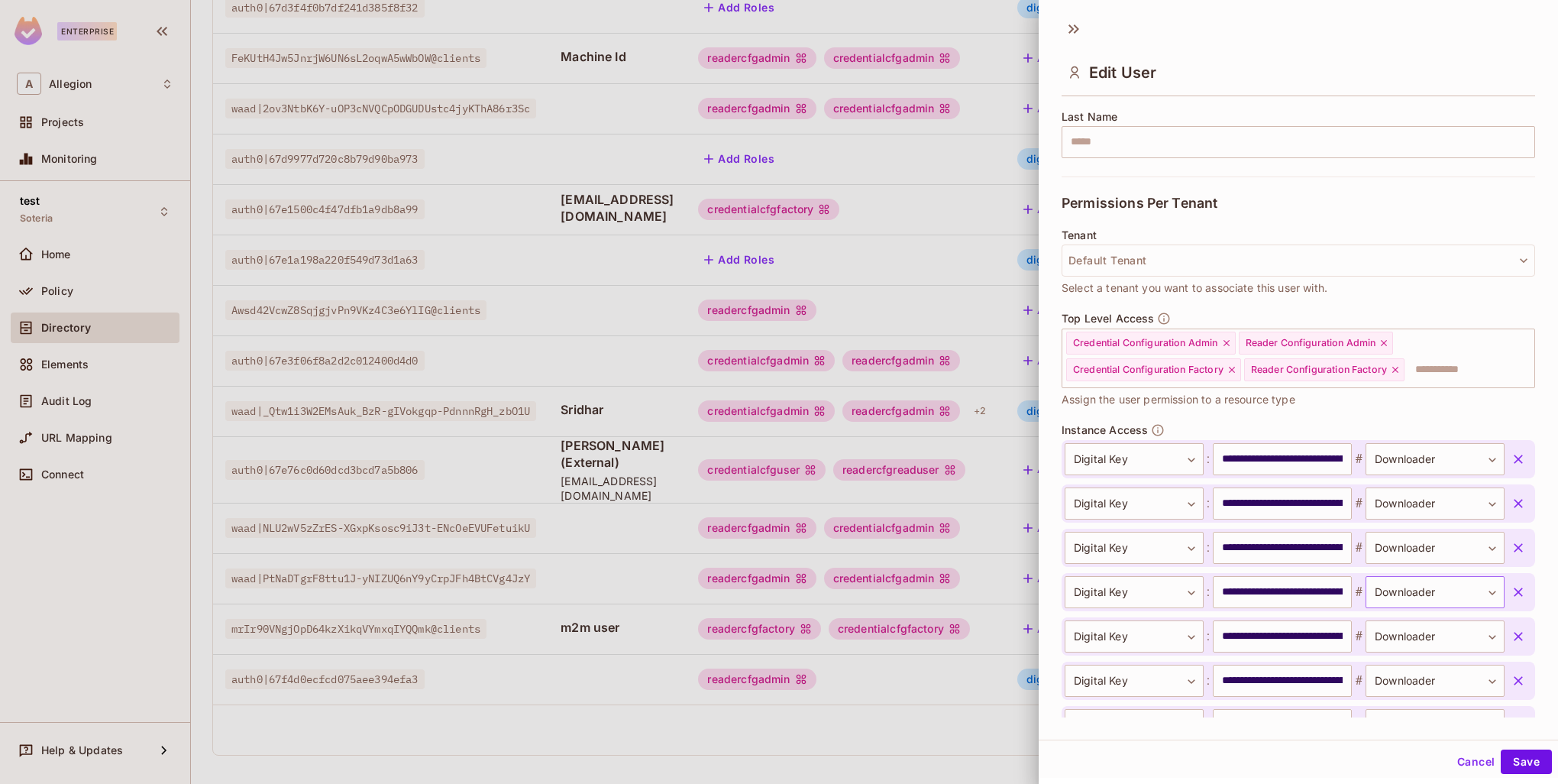
scroll to position [305, 0]
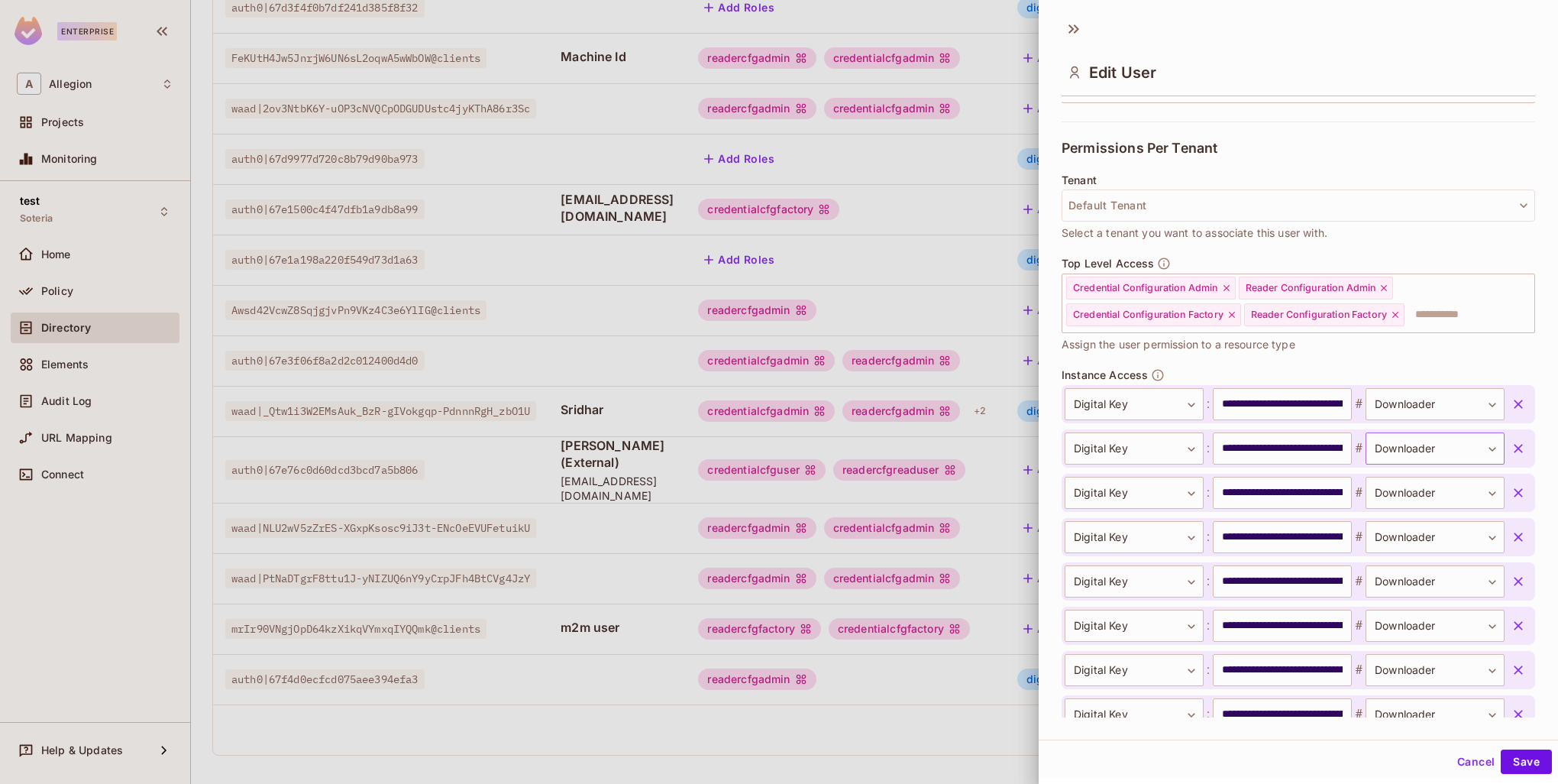
click at [1415, 449] on body "Enterprise A Allegion Projects Monitoring test Soteria Home Policy Directory El…" at bounding box center [779, 392] width 1558 height 784
click at [1368, 371] on div at bounding box center [779, 392] width 1558 height 784
click at [904, 299] on div at bounding box center [779, 392] width 1558 height 784
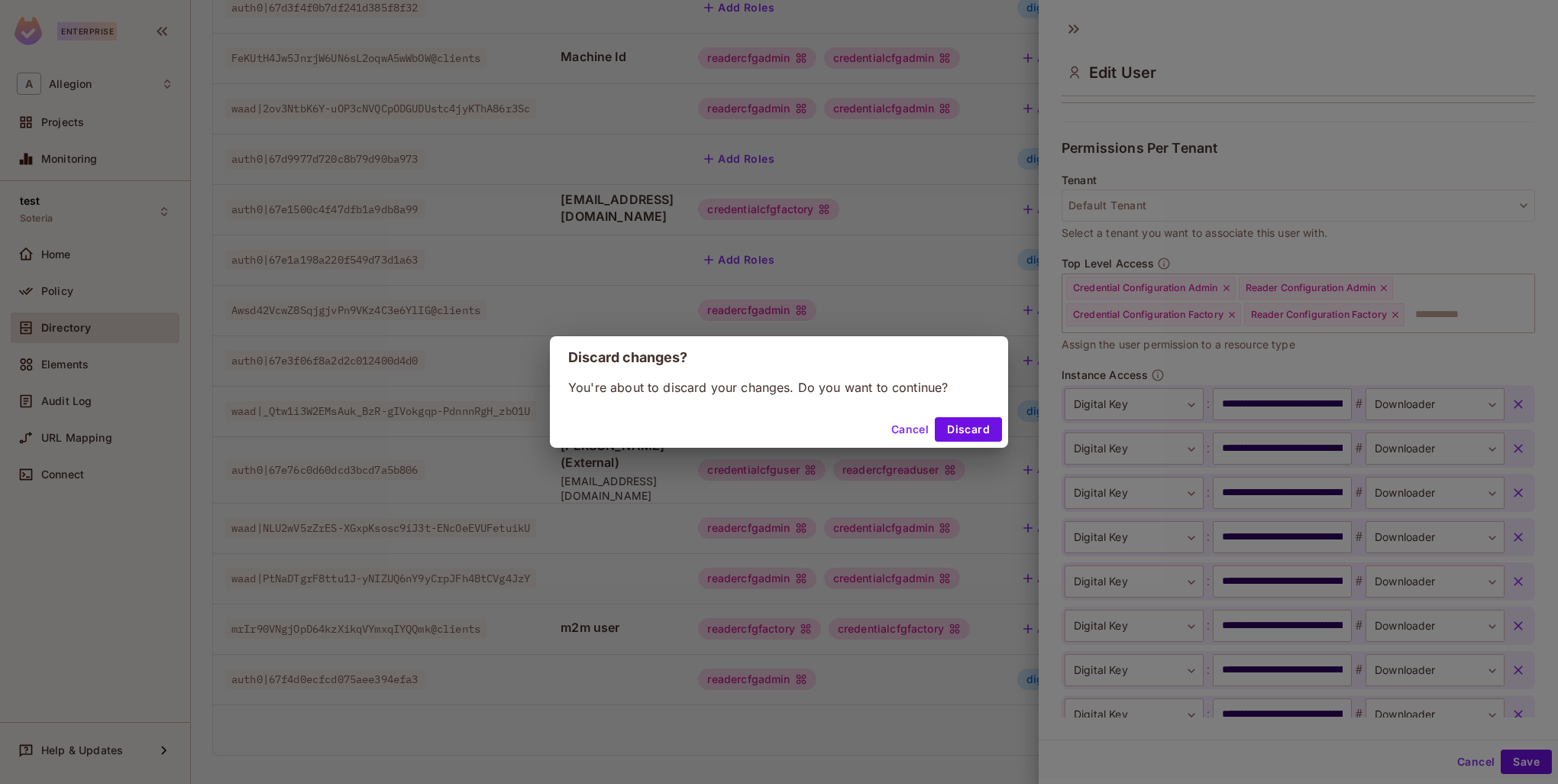
click at [910, 431] on button "Cancel" at bounding box center [910, 428] width 49 height 25
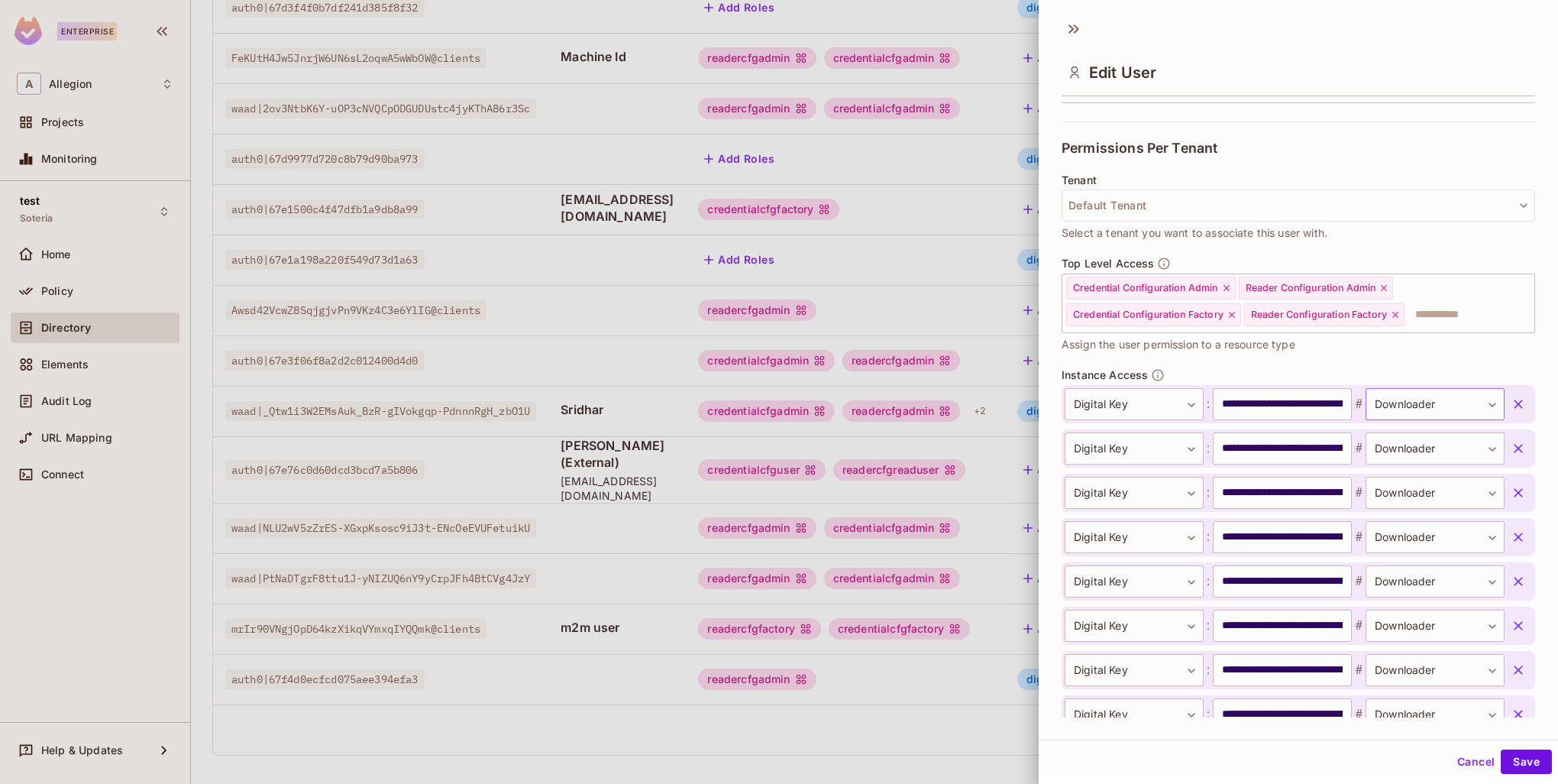
click at [1366, 397] on body "Enterprise A Allegion Projects Monitoring test Soteria Home Policy Directory El…" at bounding box center [779, 392] width 1558 height 784
click at [1405, 467] on li "Downloader" at bounding box center [1410, 476] width 140 height 27
click at [976, 399] on div at bounding box center [779, 392] width 1558 height 784
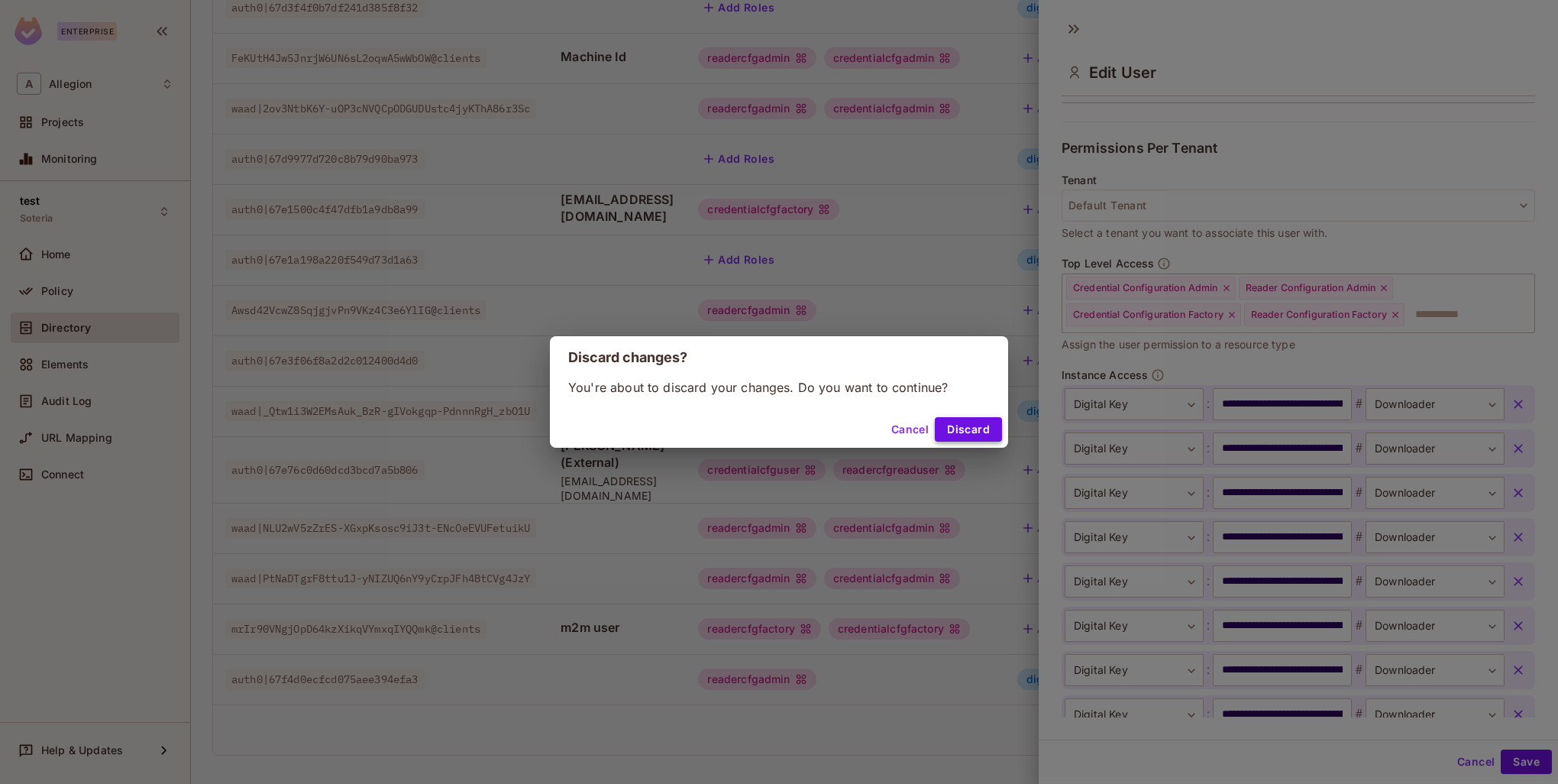
click at [964, 432] on button "Discard" at bounding box center [969, 428] width 67 height 25
